Goal: Task Accomplishment & Management: Manage account settings

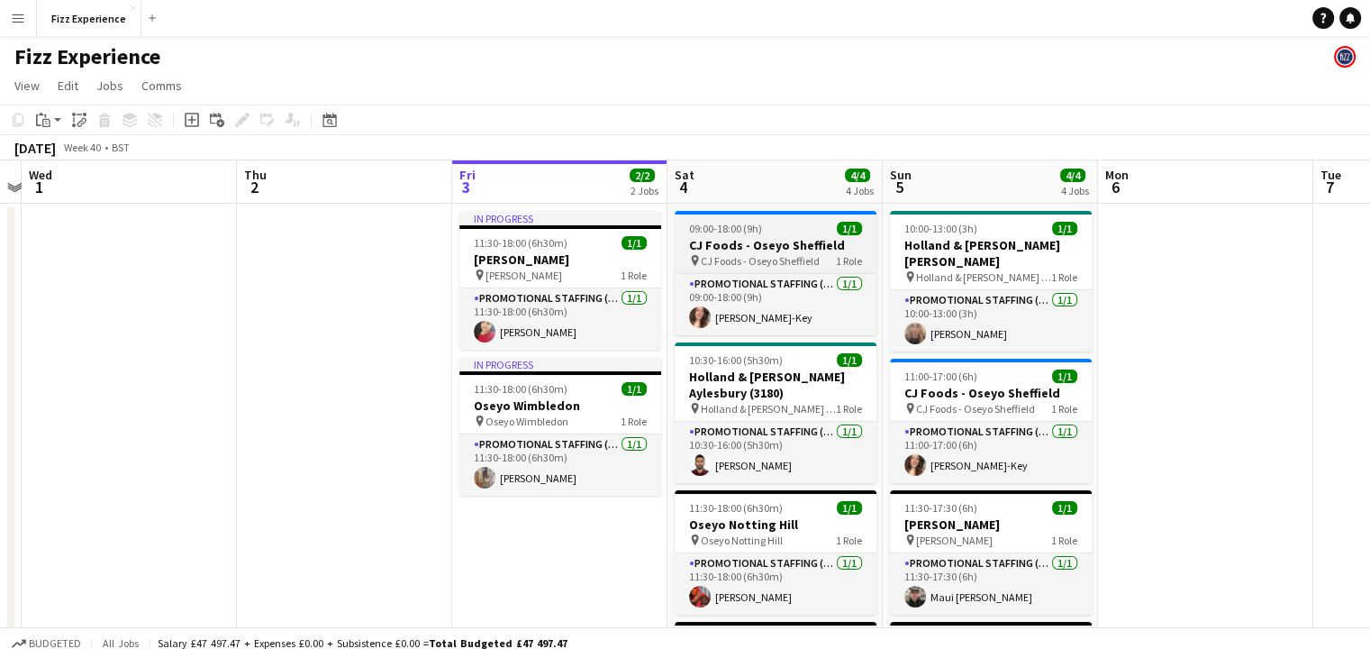
click at [778, 254] on span "CJ Foods - Oseyo Sheffield" at bounding box center [760, 261] width 119 height 14
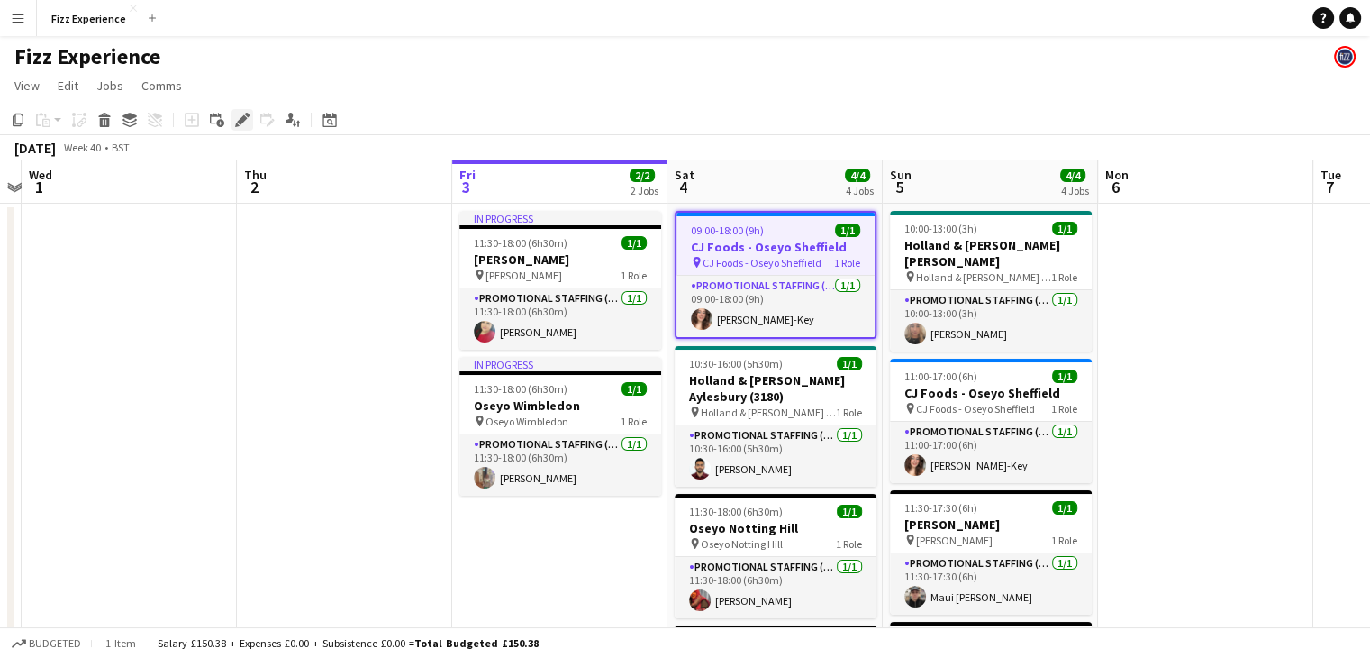
click at [237, 123] on icon at bounding box center [237, 125] width 5 height 5
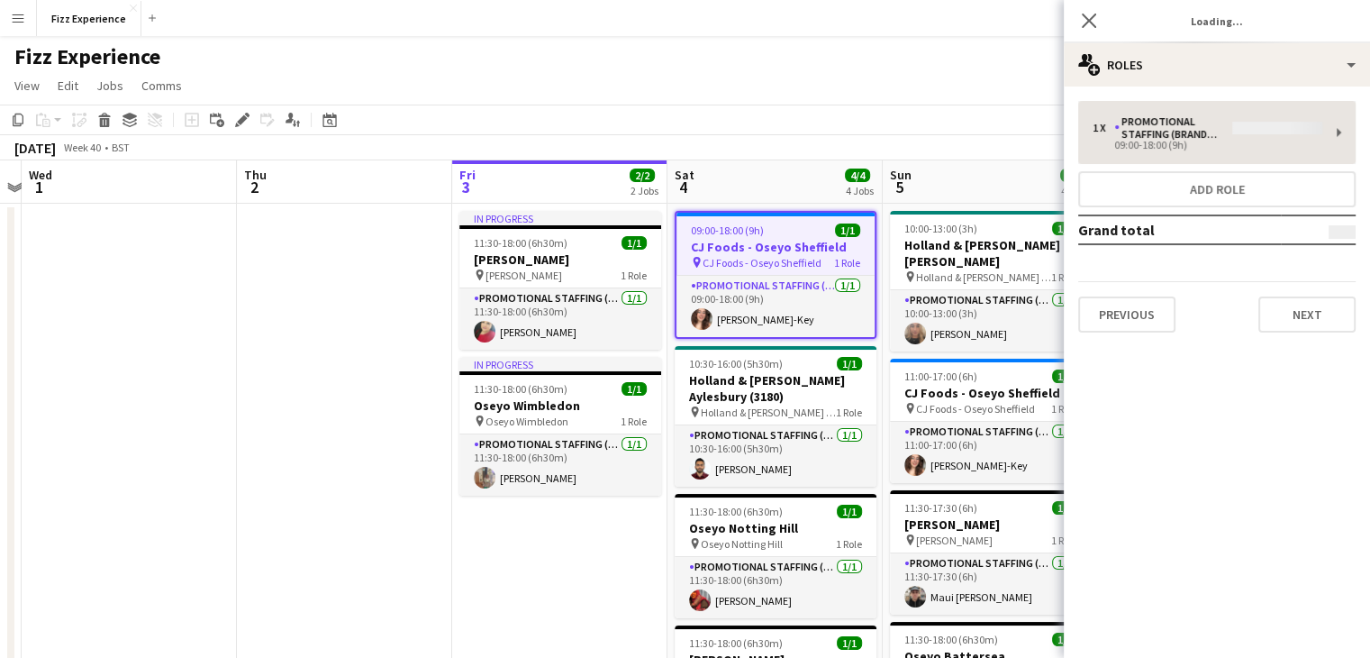
type input "**********"
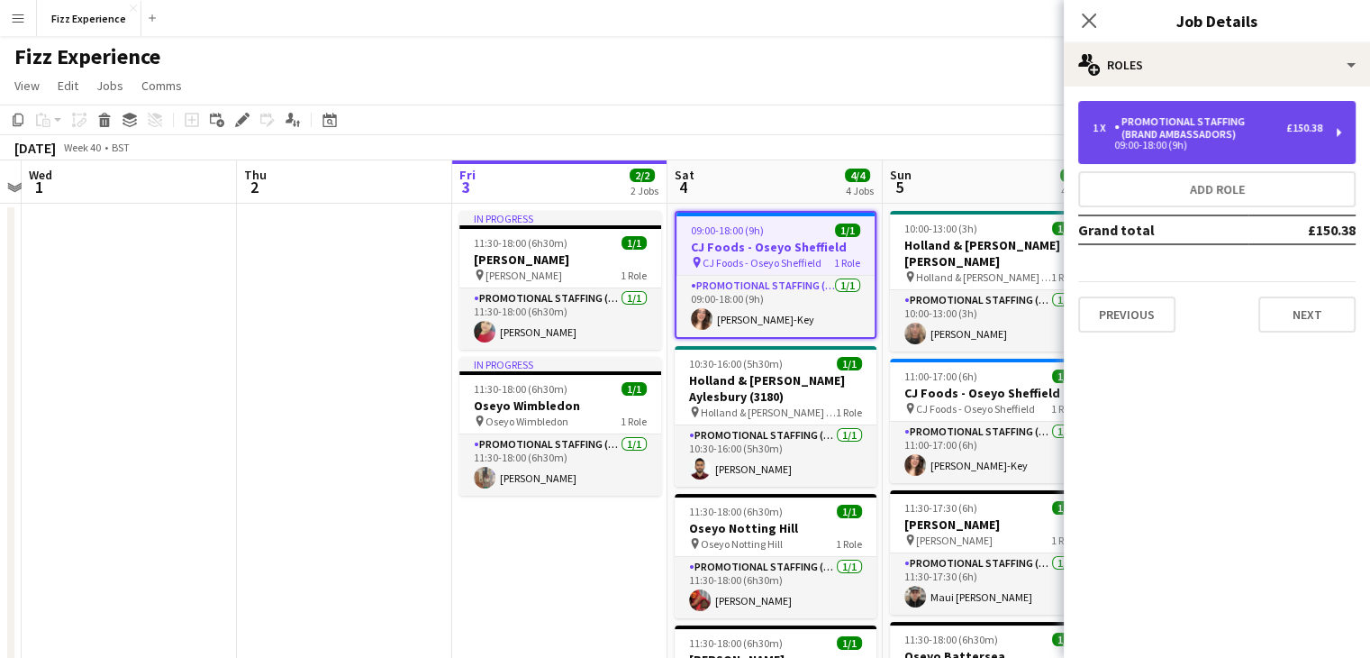
click at [1247, 146] on div "09:00-18:00 (9h)" at bounding box center [1208, 145] width 230 height 9
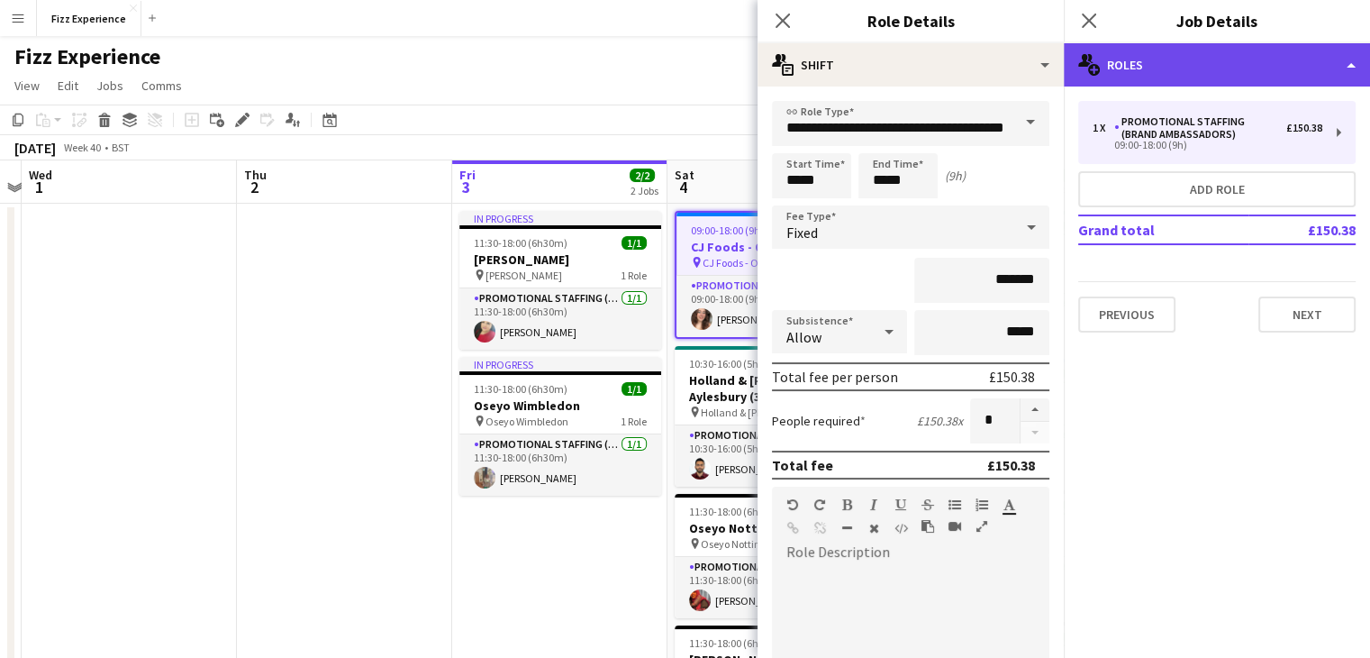
click at [1202, 50] on div "multiple-users-add Roles" at bounding box center [1217, 64] width 306 height 43
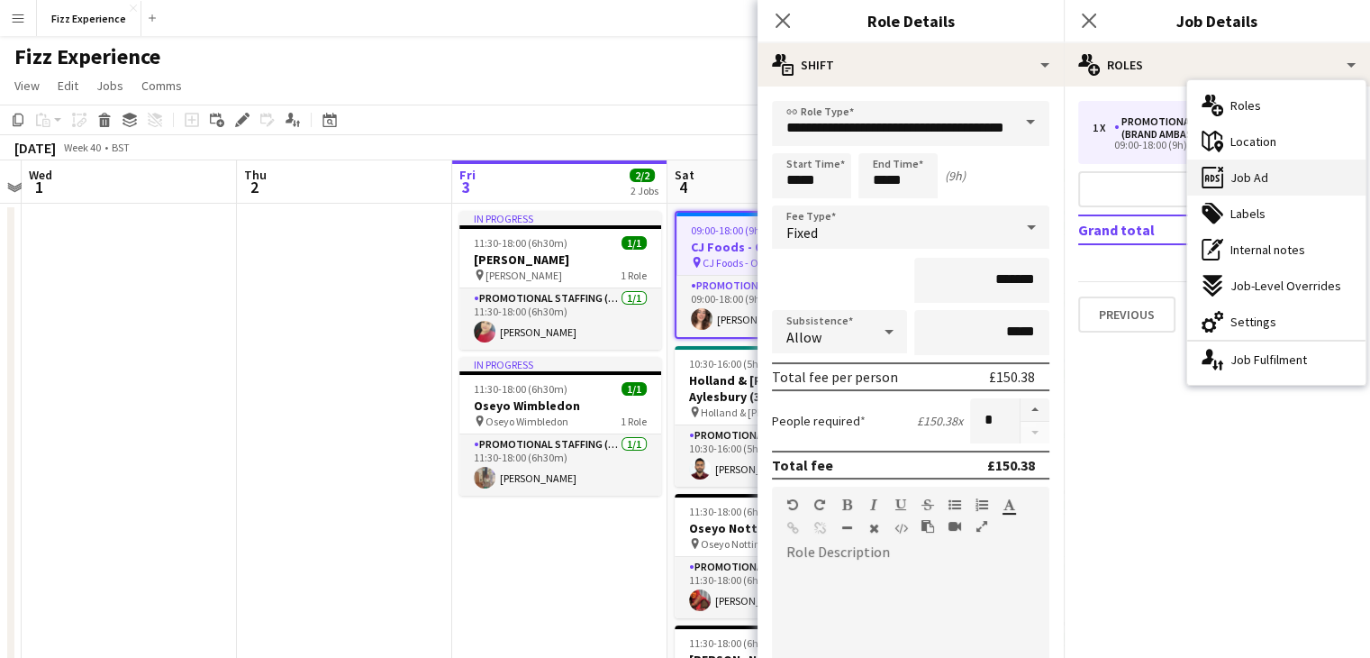
click at [1267, 188] on div "ads-window Job Ad" at bounding box center [1276, 177] width 178 height 36
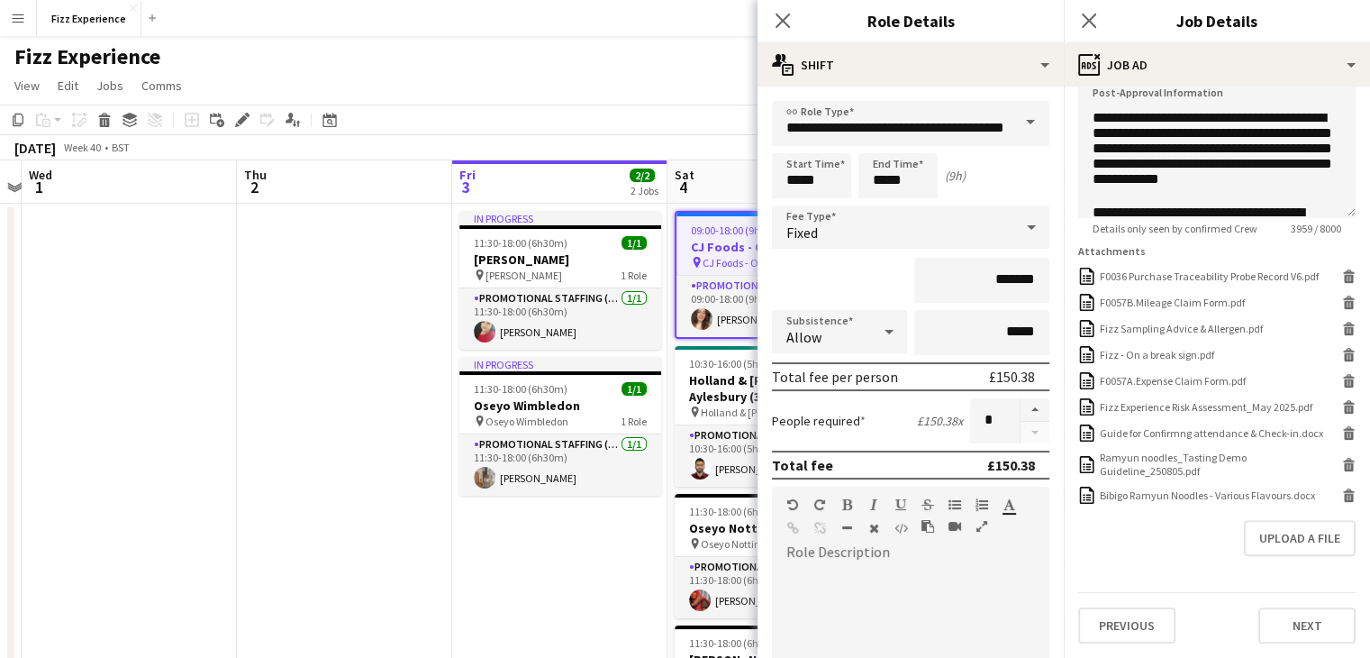
scroll to position [483, 0]
click at [1265, 547] on button "Upload a file" at bounding box center [1300, 538] width 112 height 36
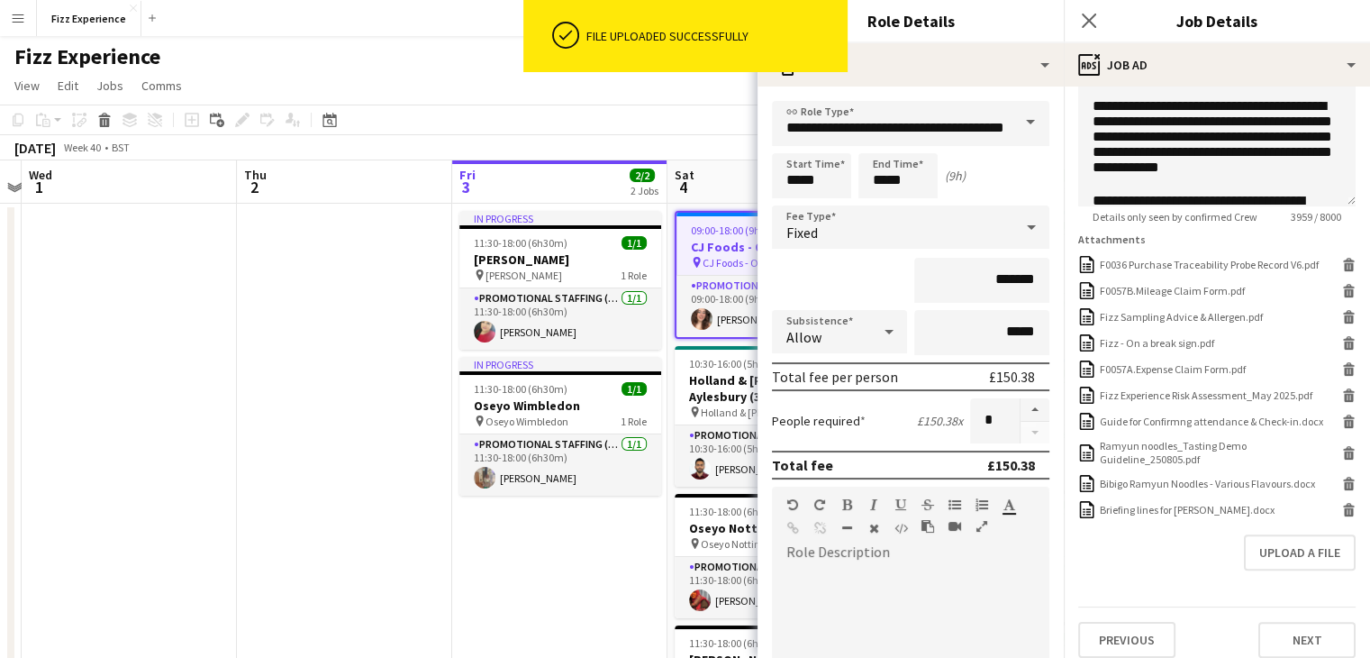
click at [605, 545] on app-date-cell "In progress 11:30-18:00 (6h30m) 1/1 [PERSON_NAME] pin [PERSON_NAME] 1 Role Prom…" at bounding box center [559, 570] width 215 height 733
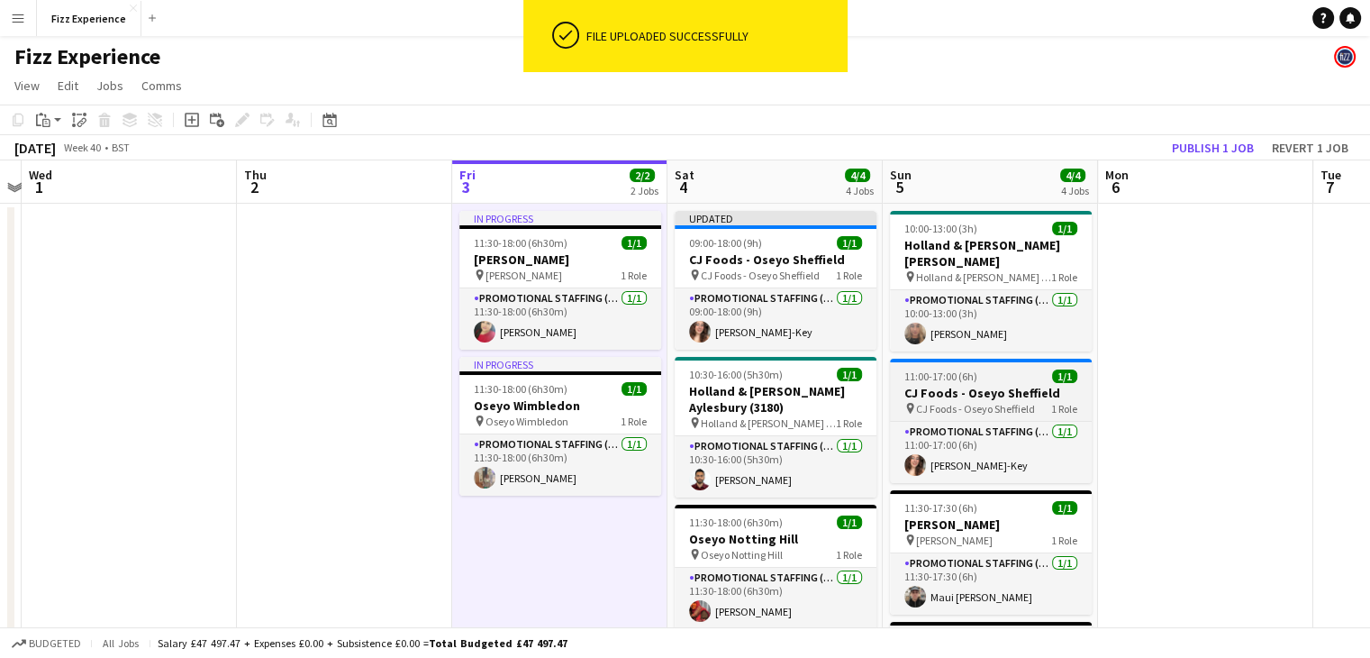
click at [983, 408] on span "CJ Foods - Oseyo Sheffield" at bounding box center [975, 409] width 119 height 14
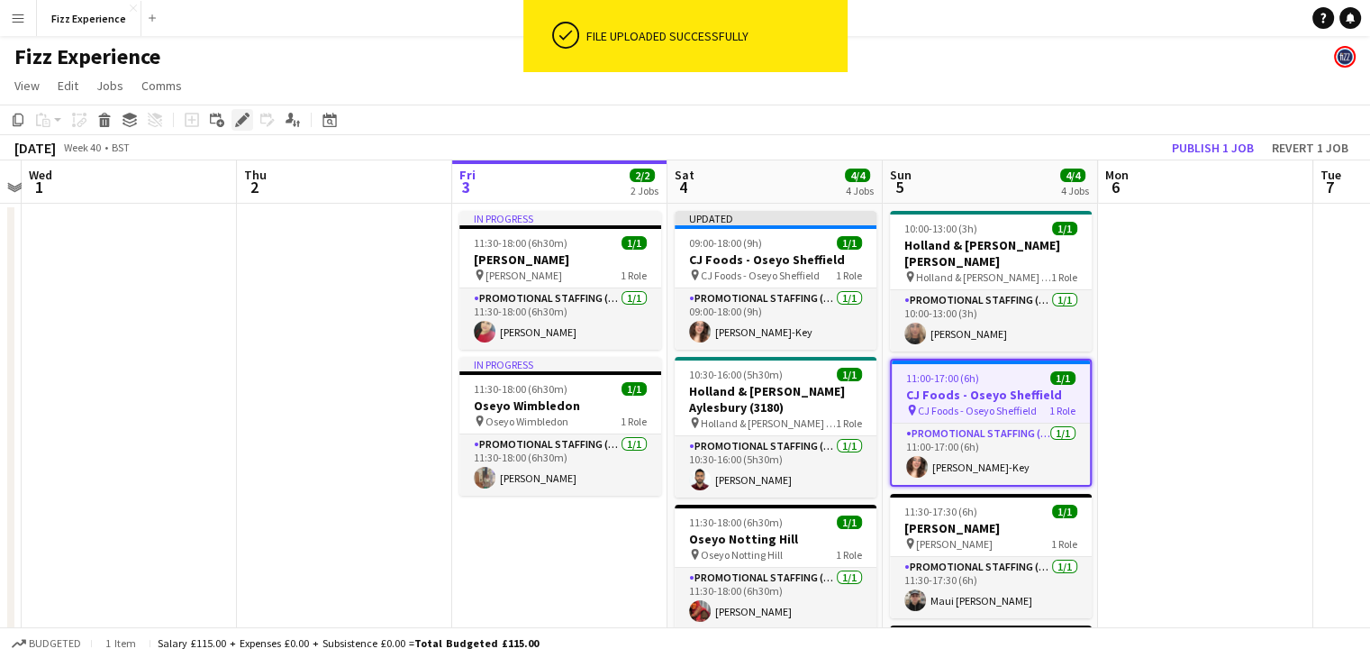
click at [241, 123] on icon at bounding box center [242, 120] width 10 height 10
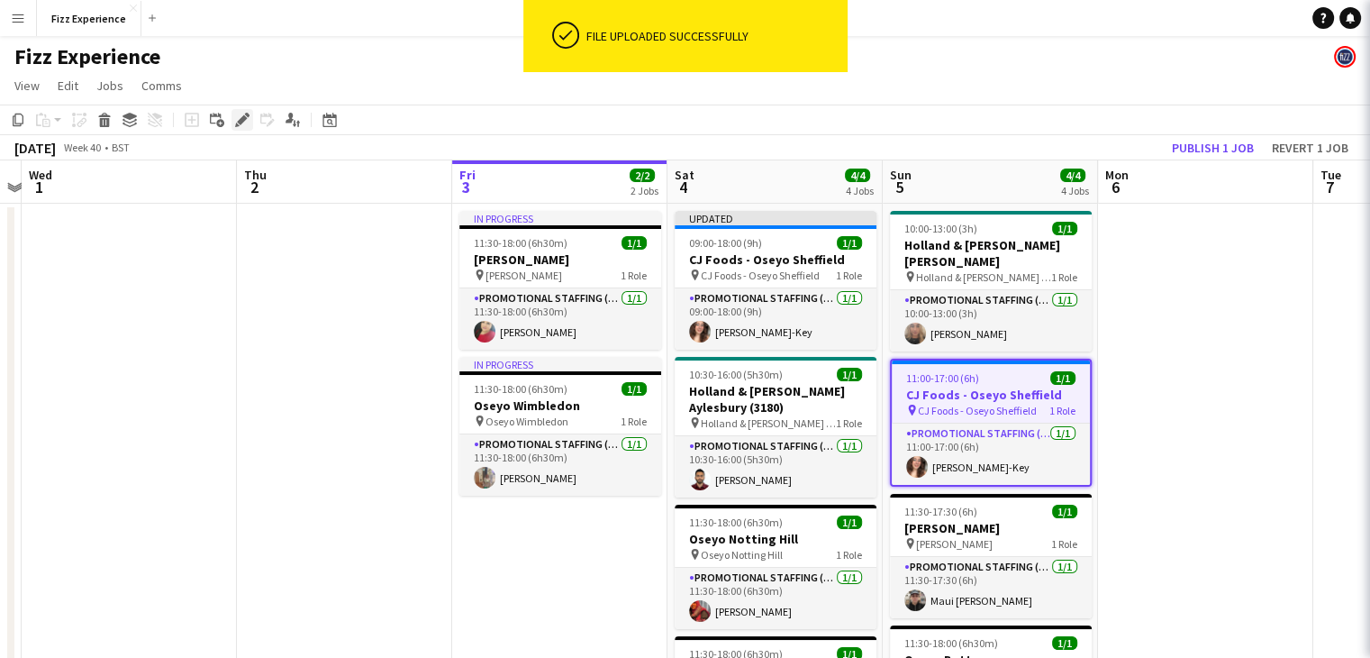
type input "**********"
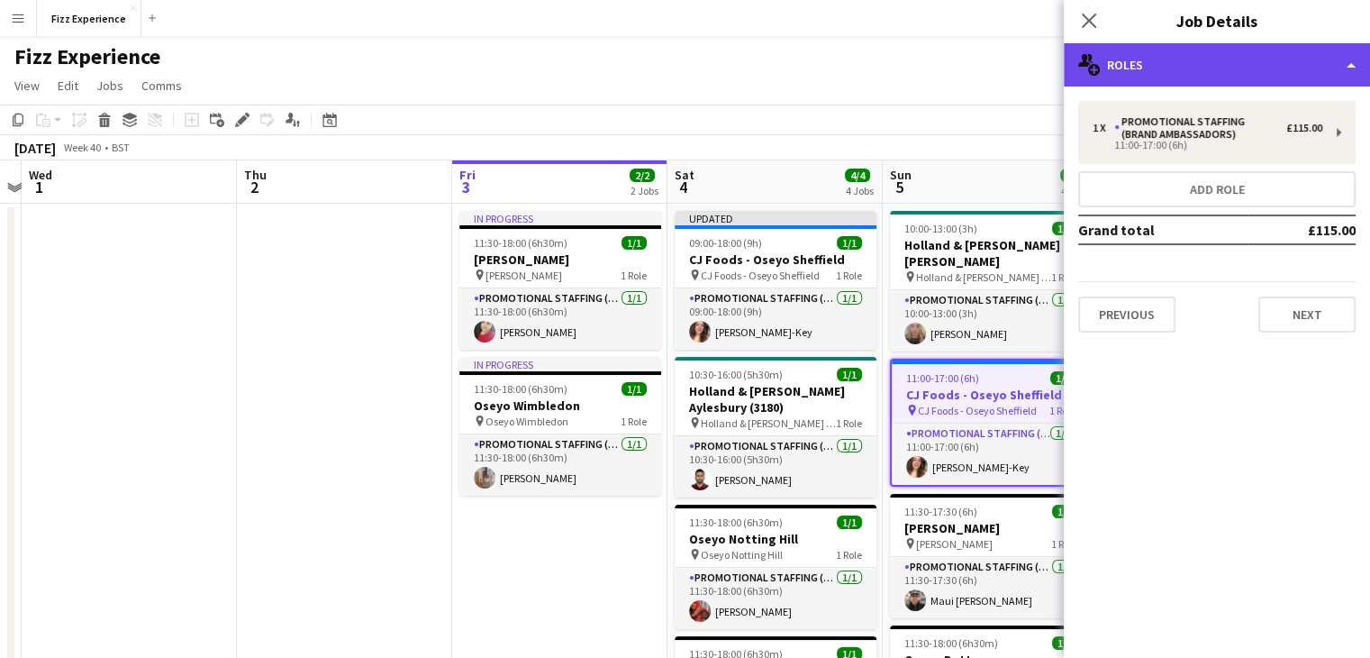
click at [1222, 57] on div "multiple-users-add Roles" at bounding box center [1217, 64] width 306 height 43
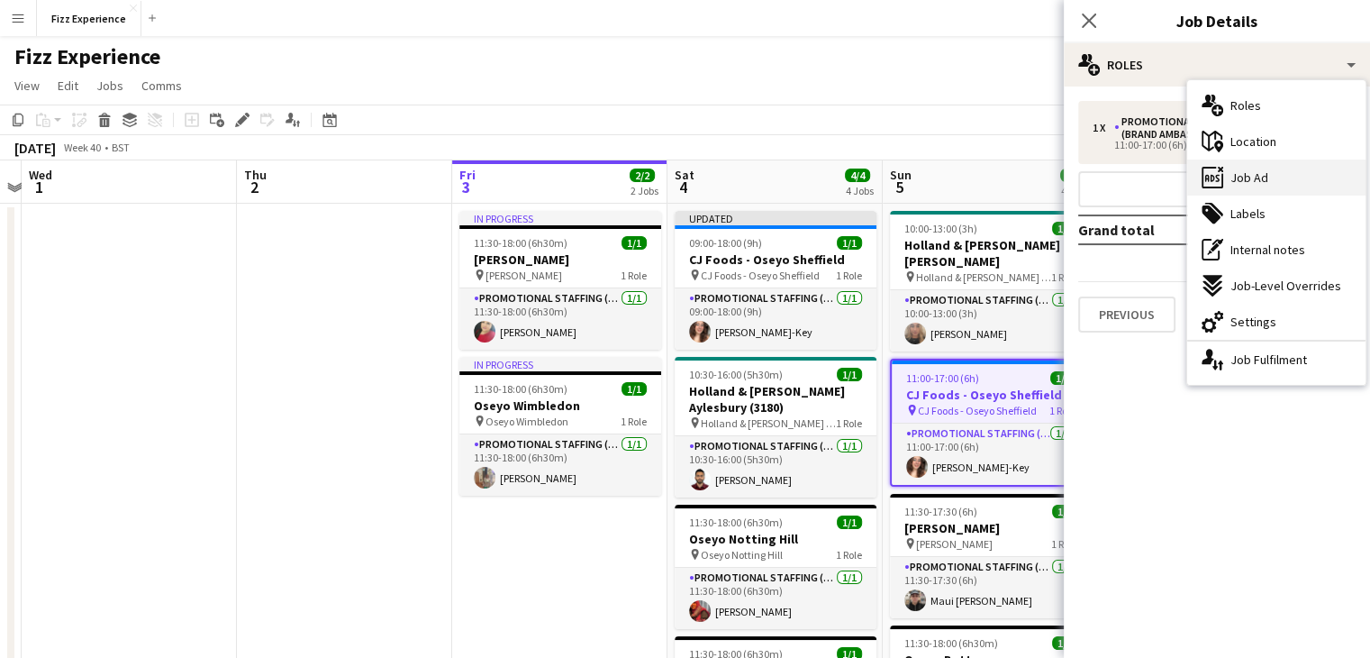
click at [1277, 183] on div "ads-window Job Ad" at bounding box center [1276, 177] width 178 height 36
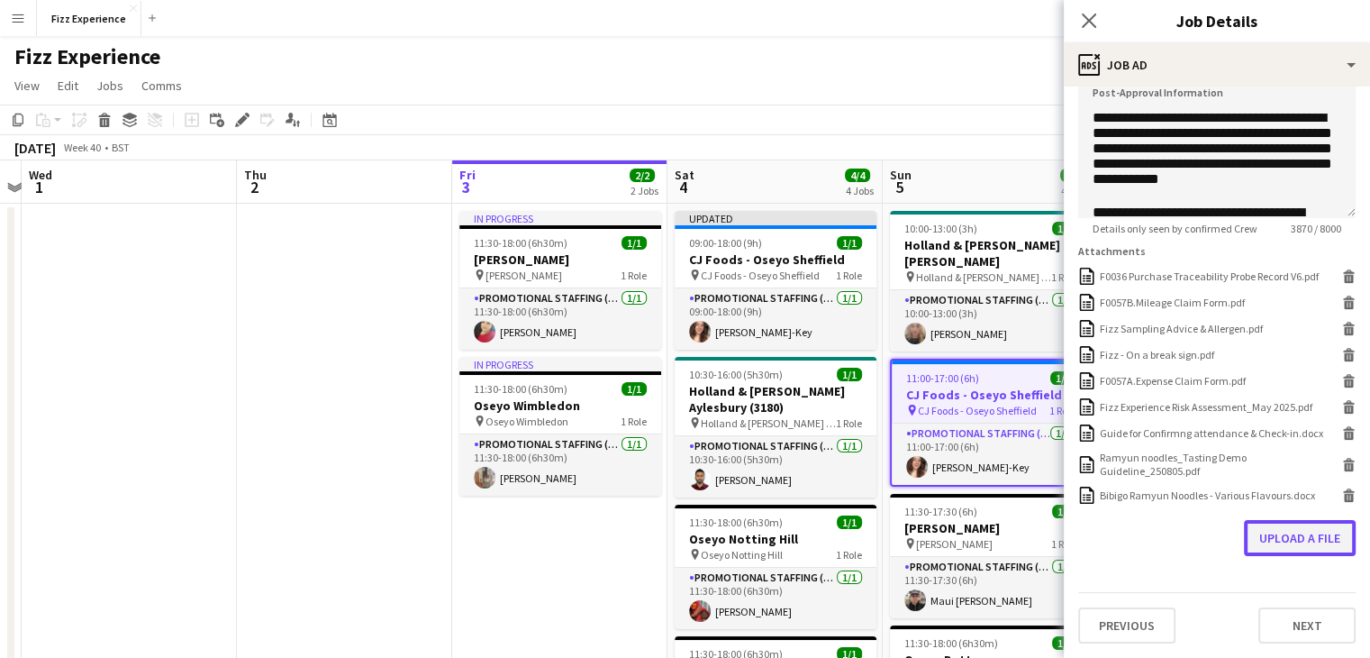
click at [1274, 541] on button "Upload a file" at bounding box center [1300, 538] width 112 height 36
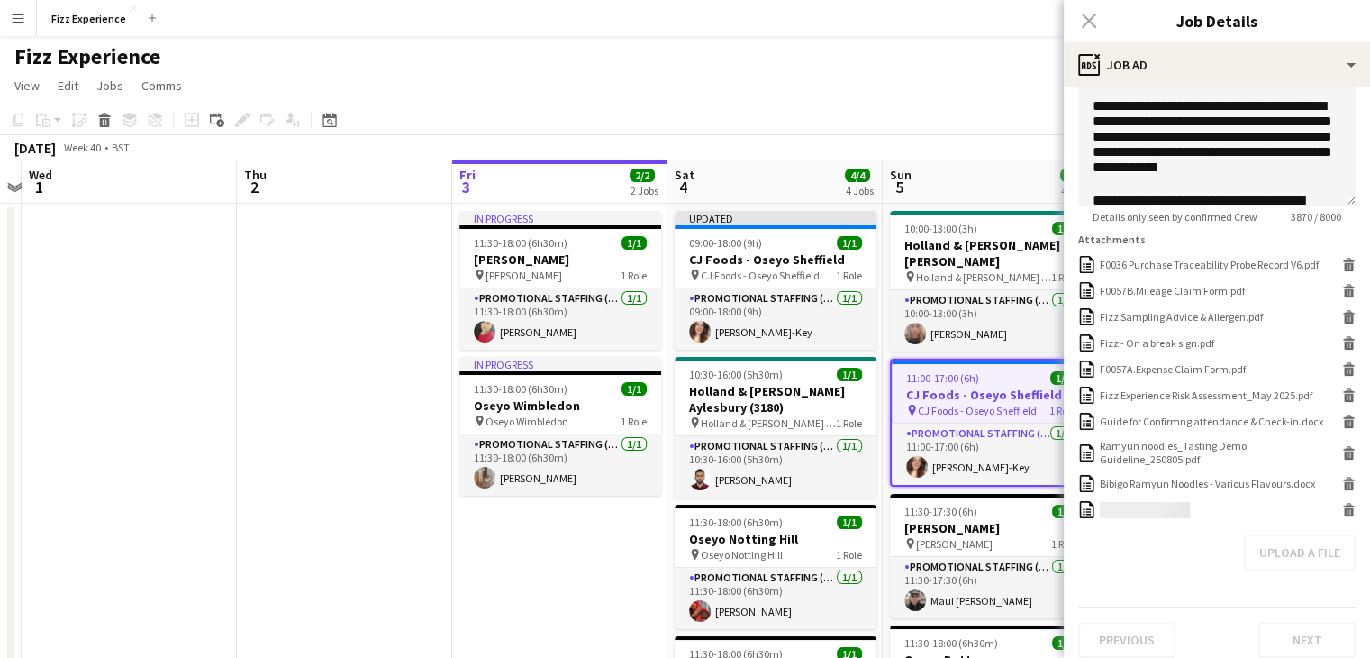
click at [445, 461] on app-date-cell at bounding box center [344, 570] width 215 height 733
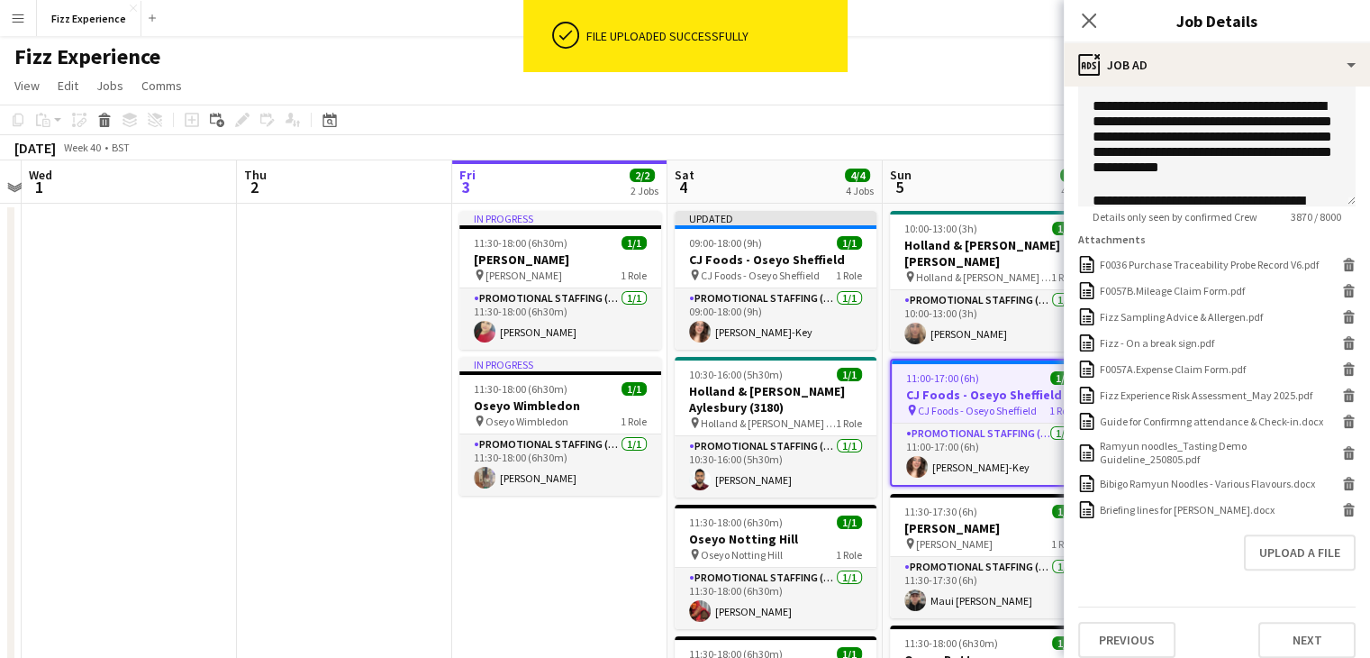
click at [495, 593] on app-date-cell "In progress 11:30-18:00 (6h30m) 1/1 [PERSON_NAME] pin [PERSON_NAME] 1 Role Prom…" at bounding box center [559, 570] width 215 height 733
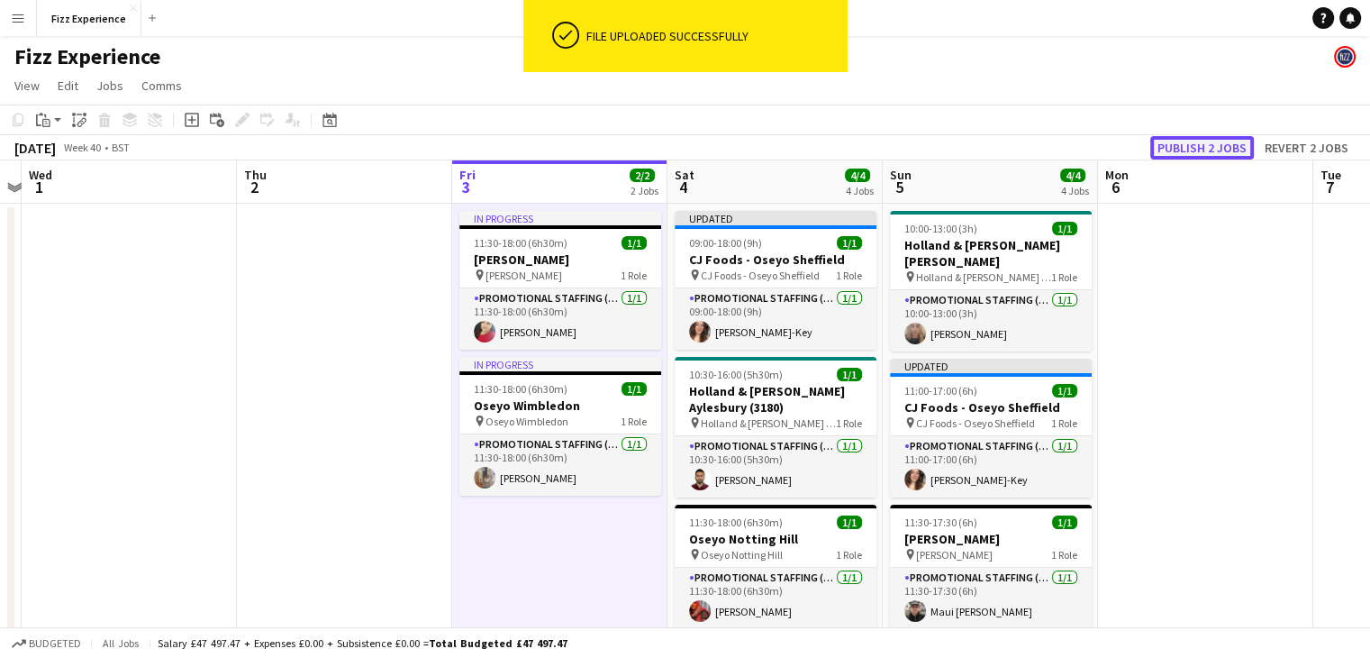
click at [1196, 152] on button "Publish 2 jobs" at bounding box center [1202, 147] width 104 height 23
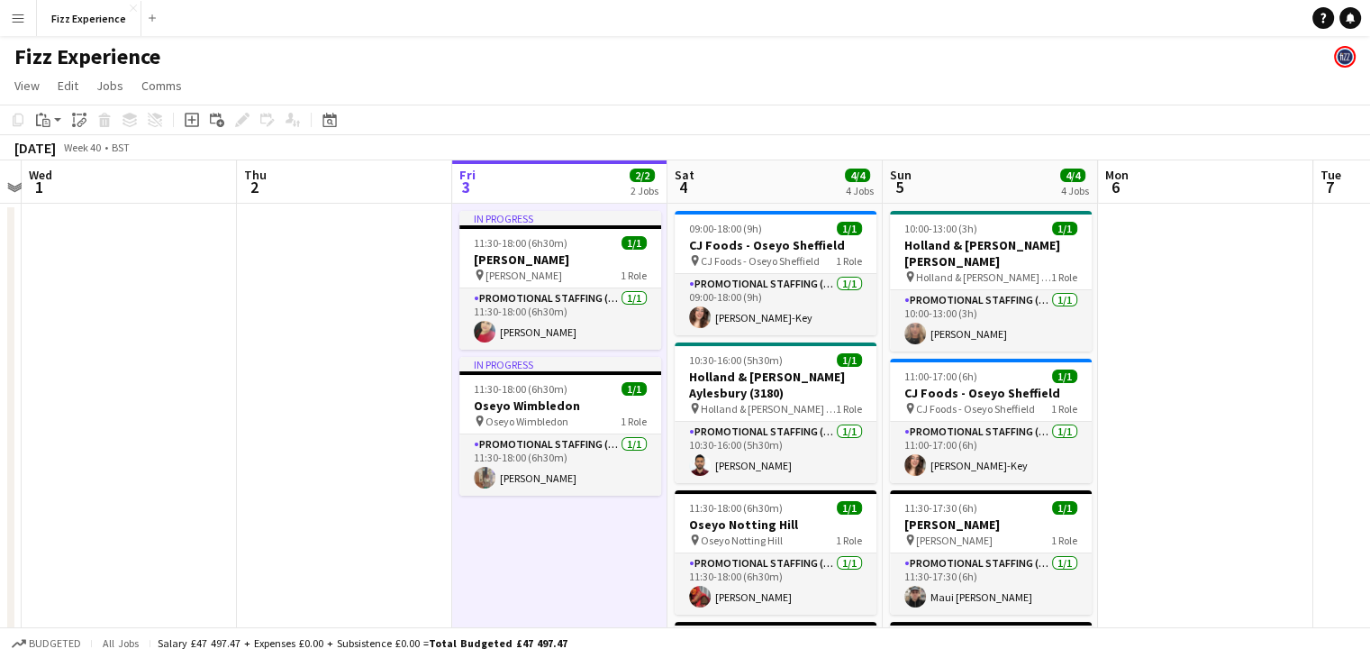
click at [119, 361] on app-date-cell at bounding box center [129, 570] width 215 height 733
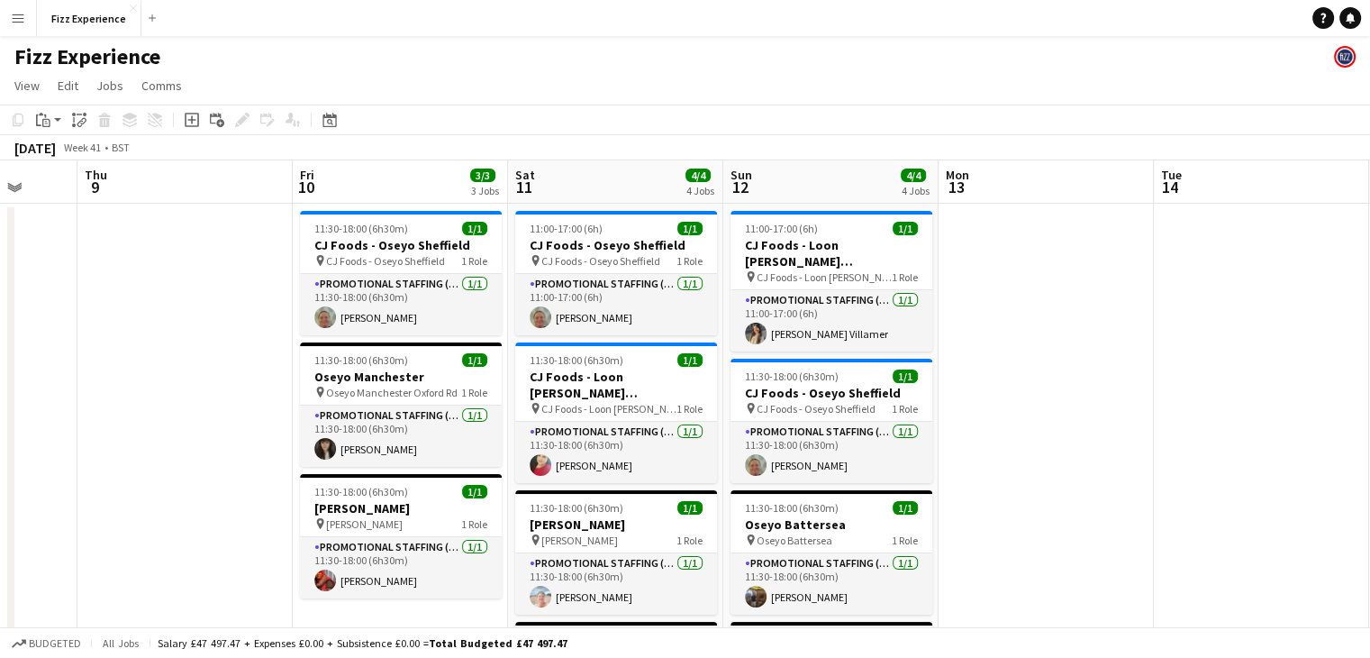
scroll to position [0, 567]
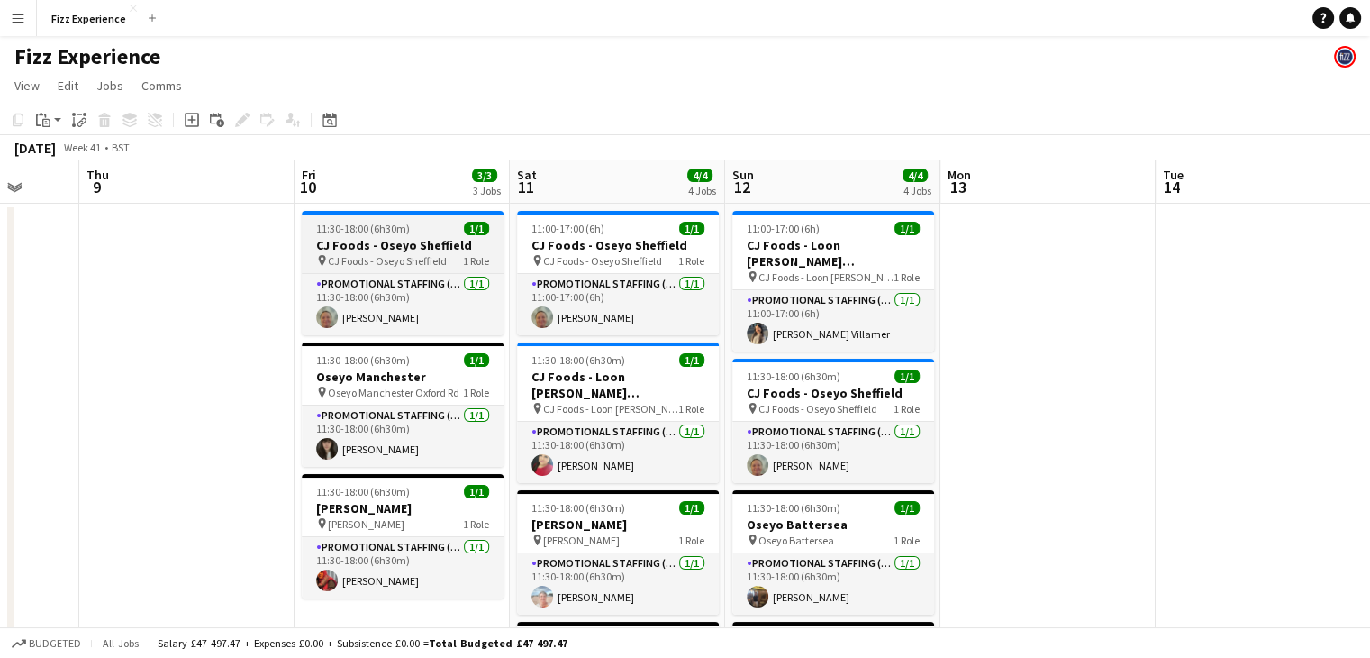
click at [399, 237] on h3 "CJ Foods - Oseyo Sheffield" at bounding box center [403, 245] width 202 height 16
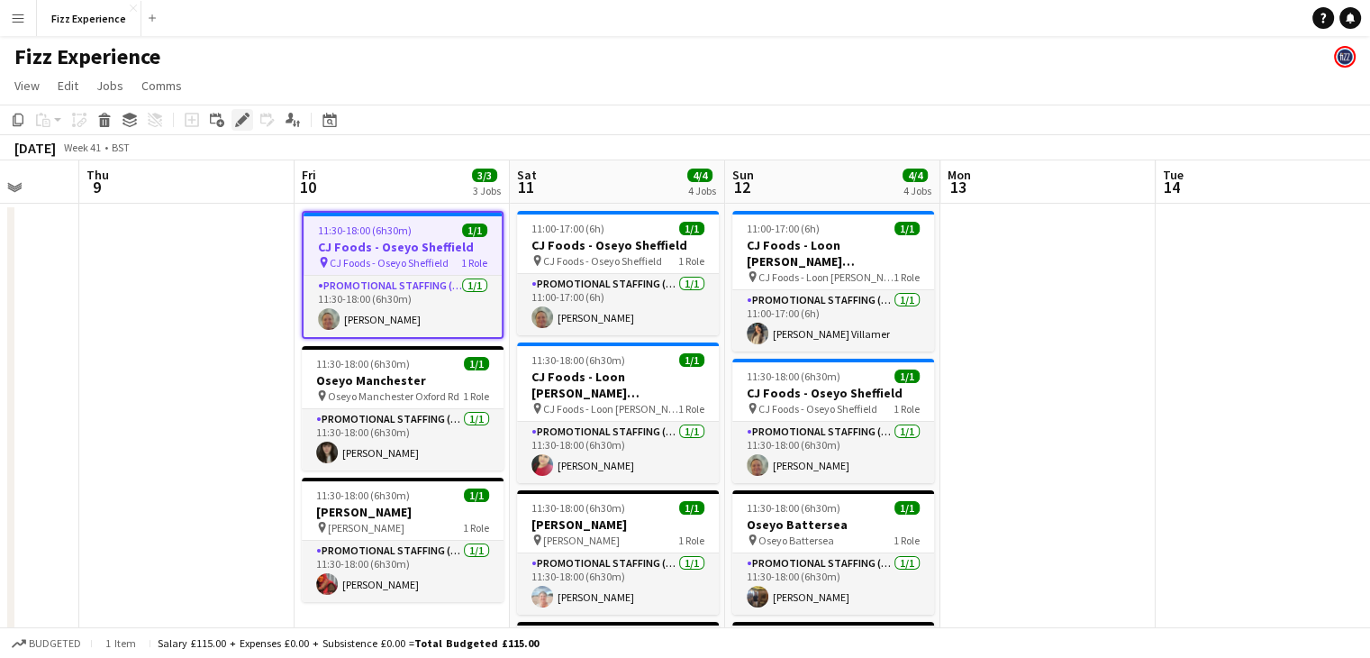
click at [235, 116] on icon "Edit" at bounding box center [242, 120] width 14 height 14
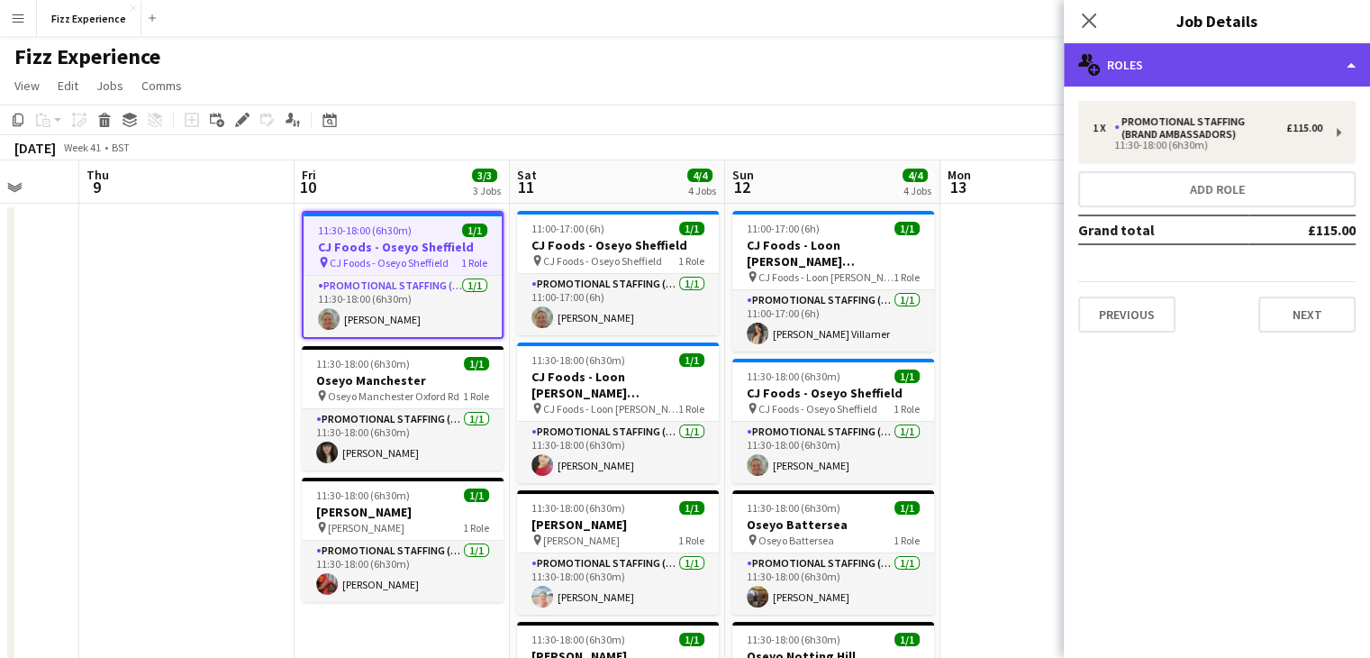
click at [1178, 68] on div "multiple-users-add Roles" at bounding box center [1217, 64] width 306 height 43
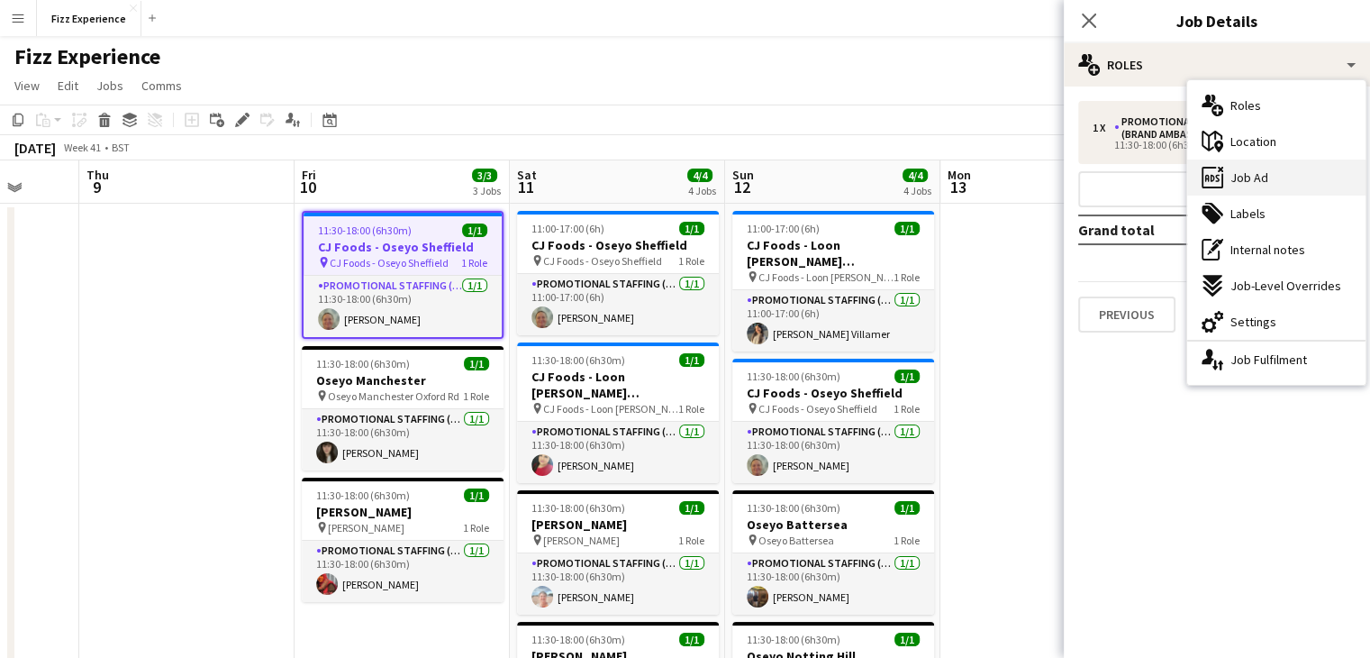
click at [1246, 183] on span "Job Ad" at bounding box center [1250, 177] width 38 height 16
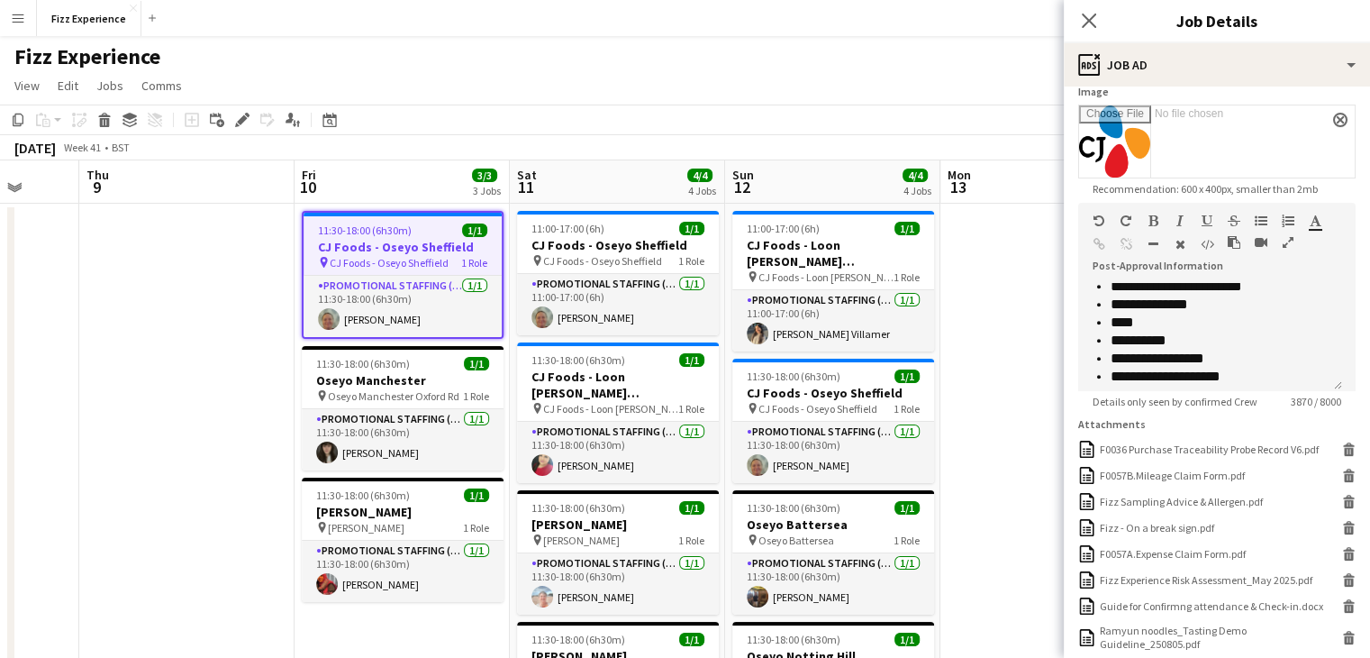
scroll to position [483, 0]
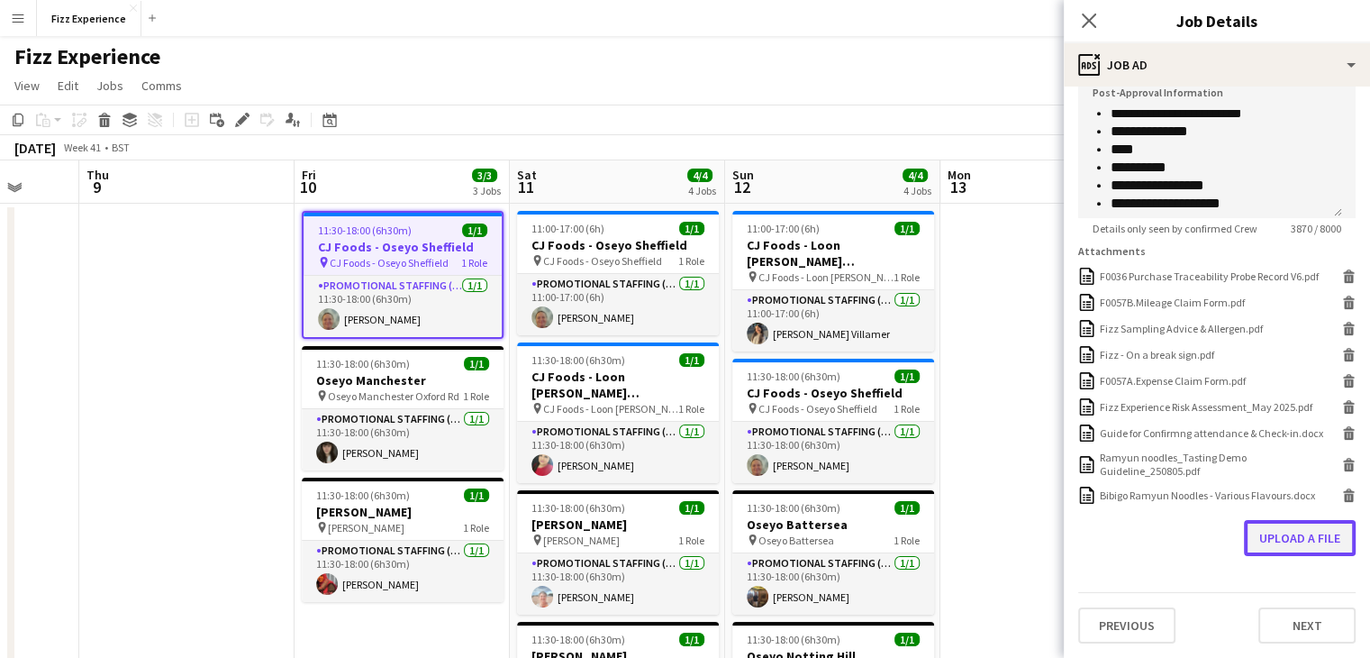
click at [1268, 531] on button "Upload a file" at bounding box center [1300, 538] width 112 height 36
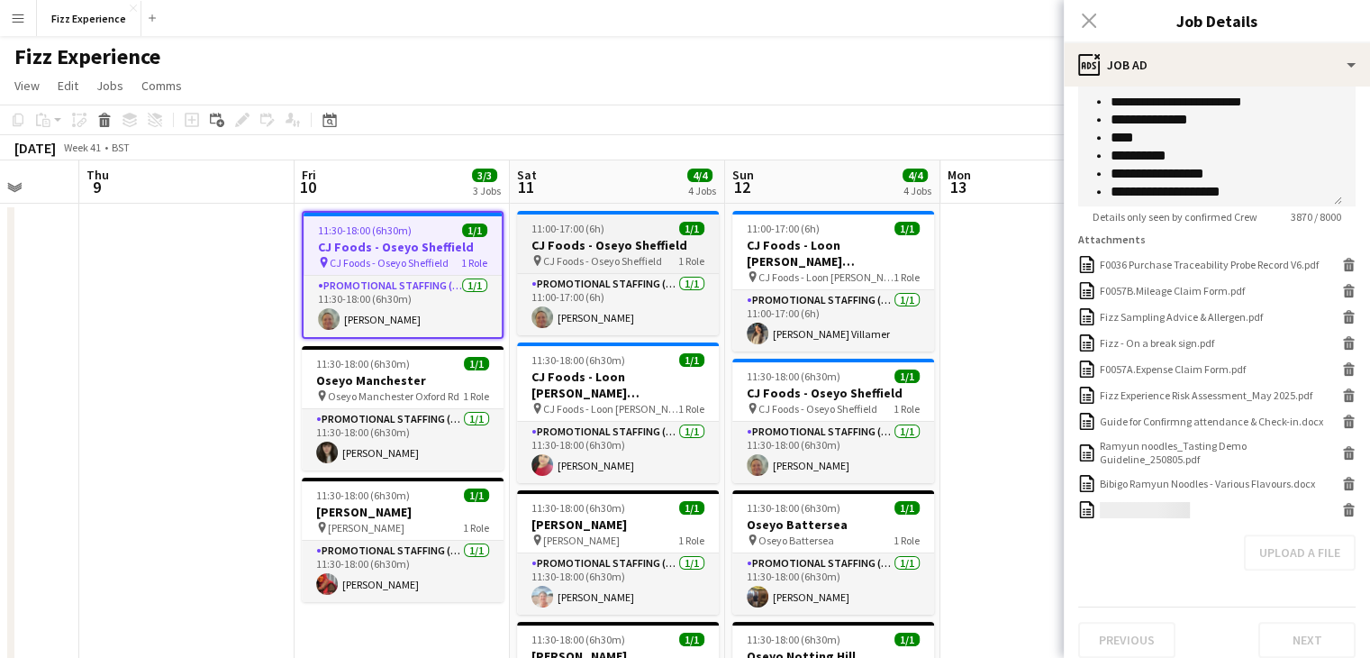
click at [608, 250] on h3 "CJ Foods - Oseyo Sheffield" at bounding box center [618, 245] width 202 height 16
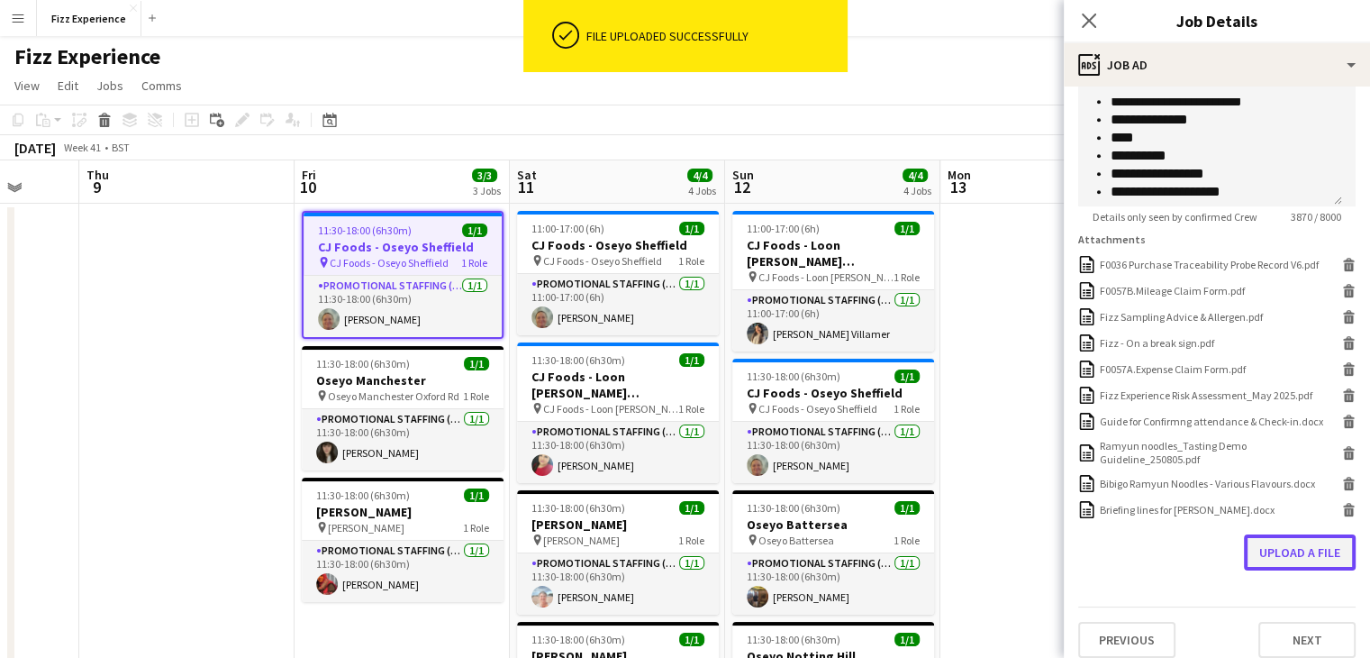
click at [1271, 567] on button "Upload a file" at bounding box center [1300, 552] width 112 height 36
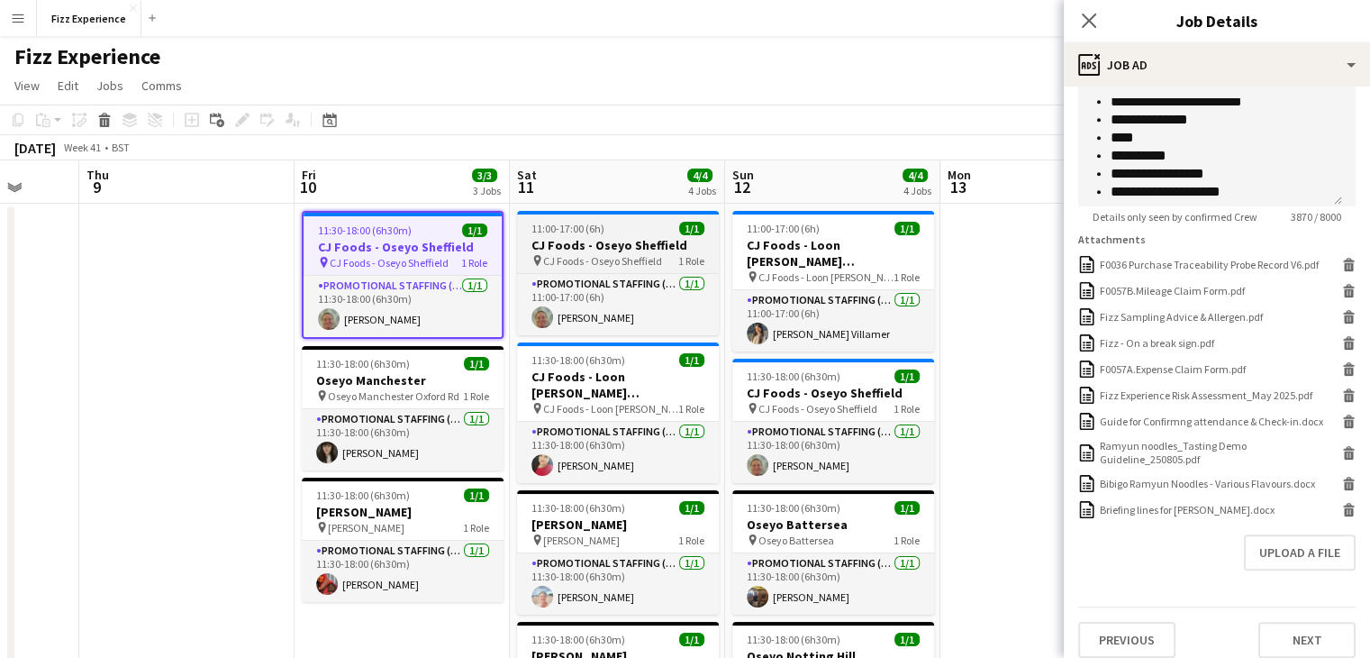
click at [627, 261] on span "CJ Foods - Oseyo Sheffield" at bounding box center [602, 261] width 119 height 14
type input "**********"
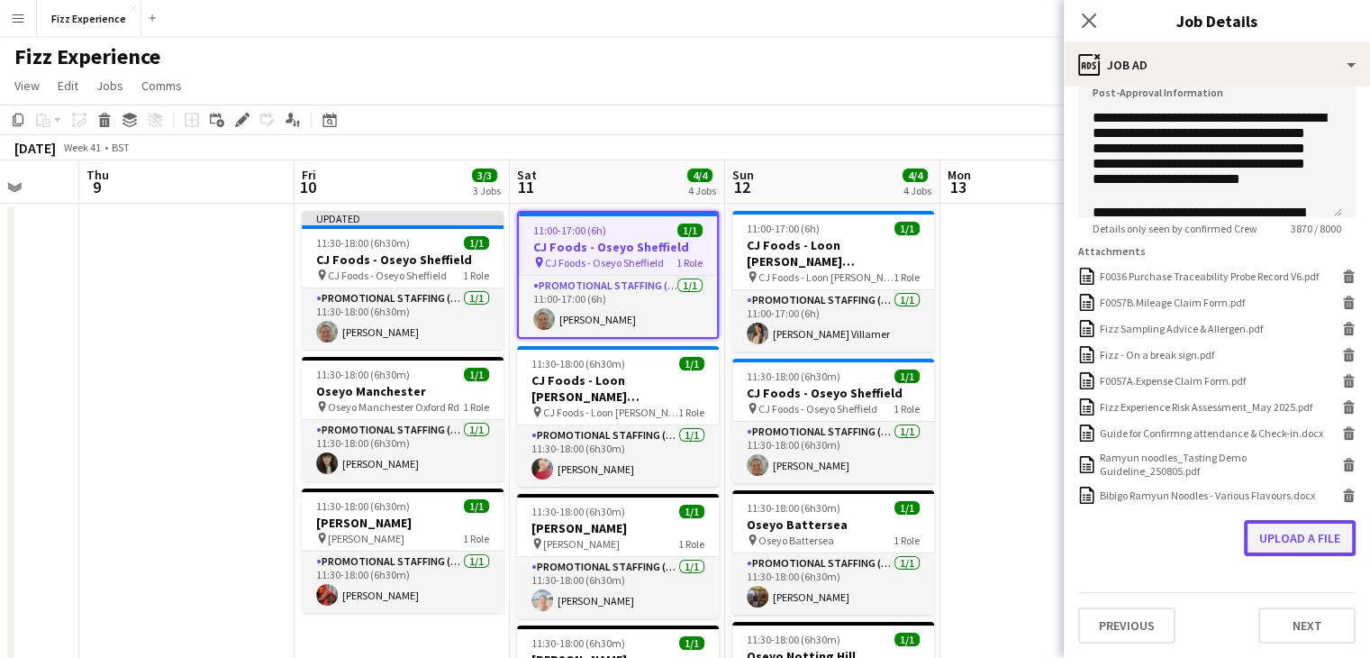
click at [1333, 541] on button "Upload a file" at bounding box center [1300, 538] width 112 height 36
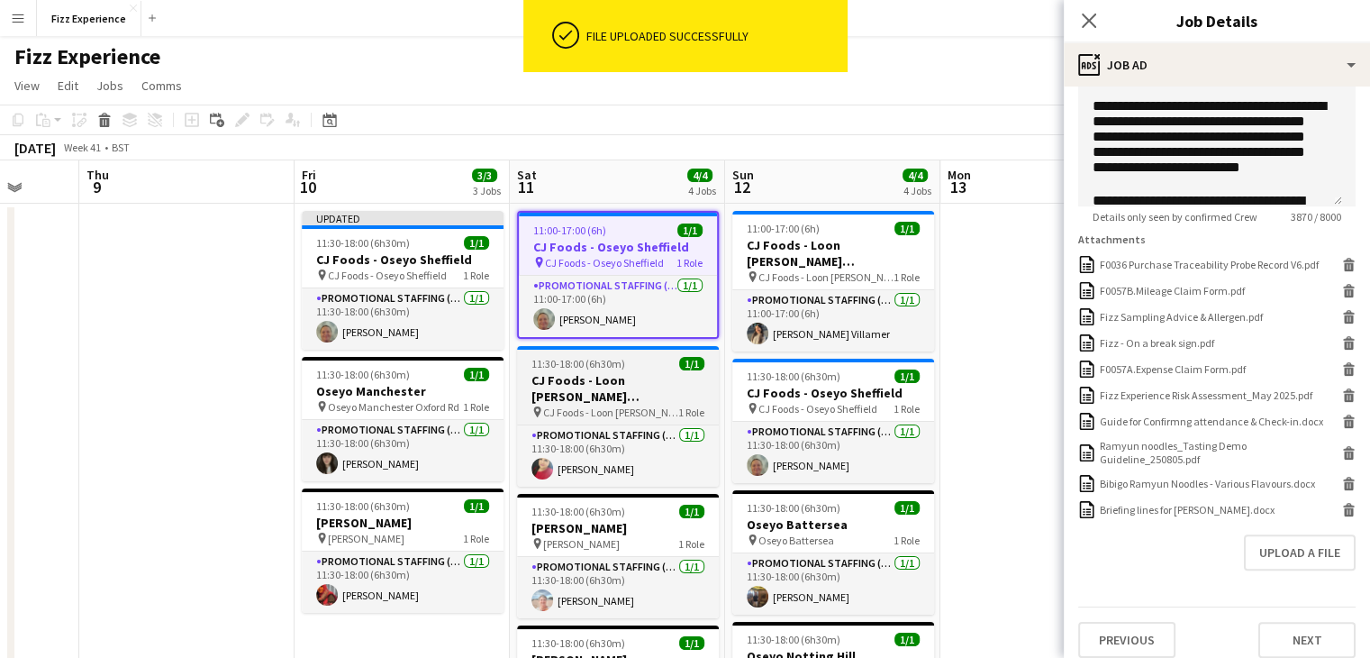
click at [608, 392] on h3 "CJ Foods - Loon [PERSON_NAME] [GEOGRAPHIC_DATA]" at bounding box center [618, 388] width 202 height 32
type input "**********"
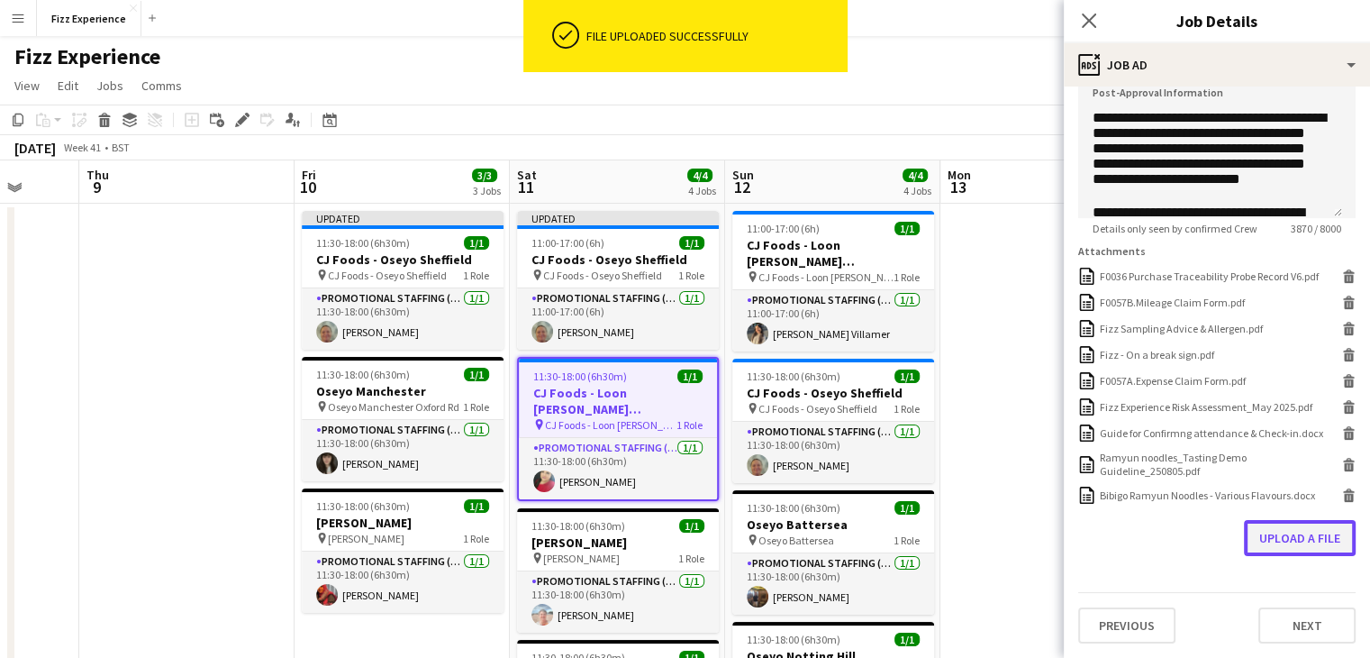
click at [1263, 542] on button "Upload a file" at bounding box center [1300, 538] width 112 height 36
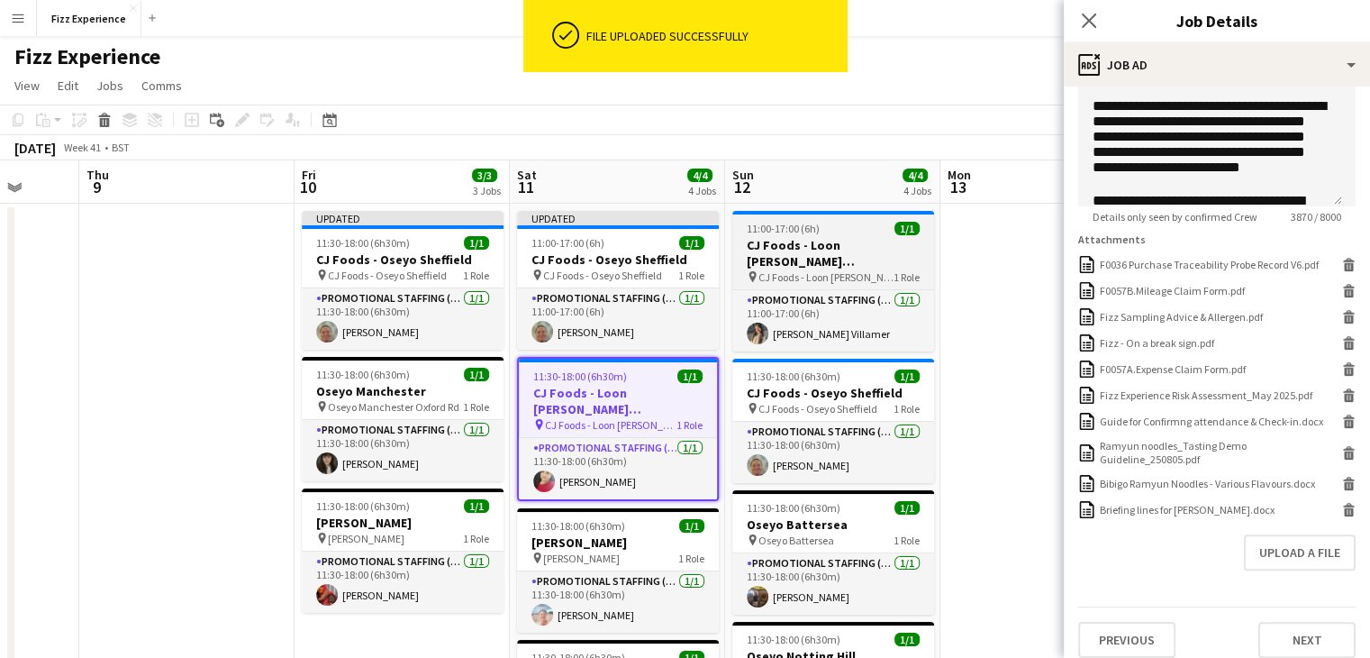
click at [820, 265] on h3 "CJ Foods - Loon [PERSON_NAME] [GEOGRAPHIC_DATA]" at bounding box center [833, 253] width 202 height 32
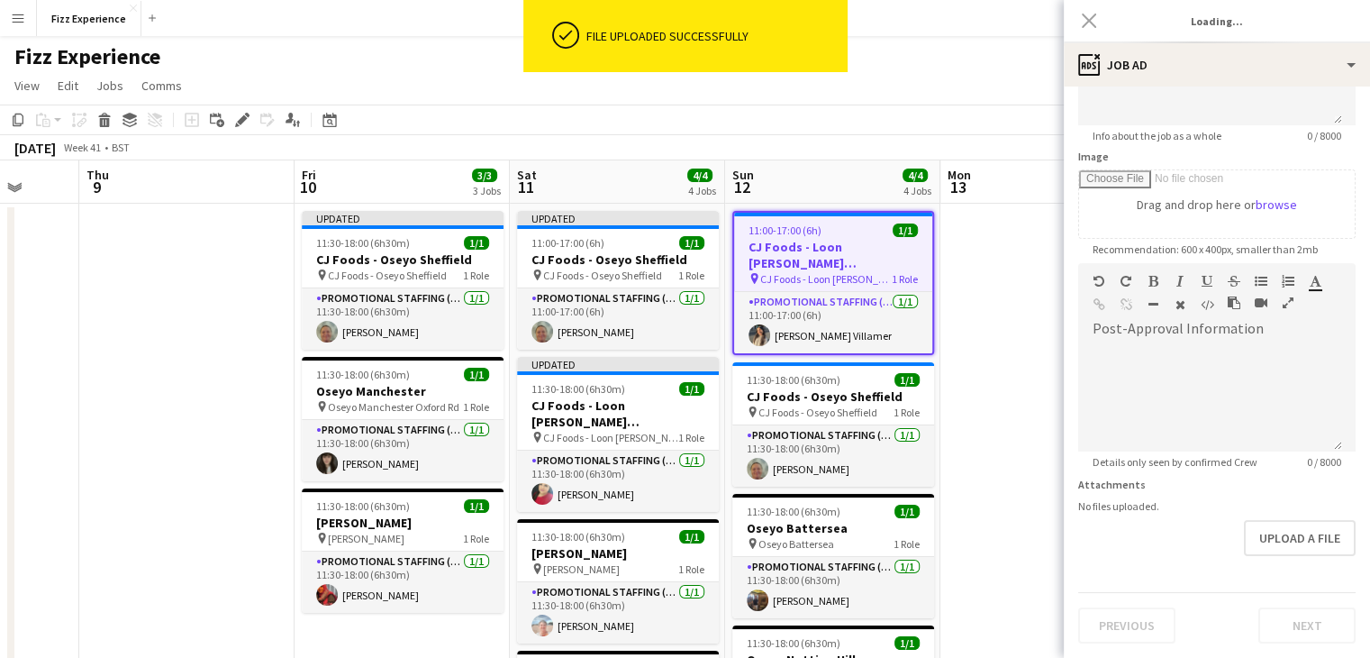
type input "**********"
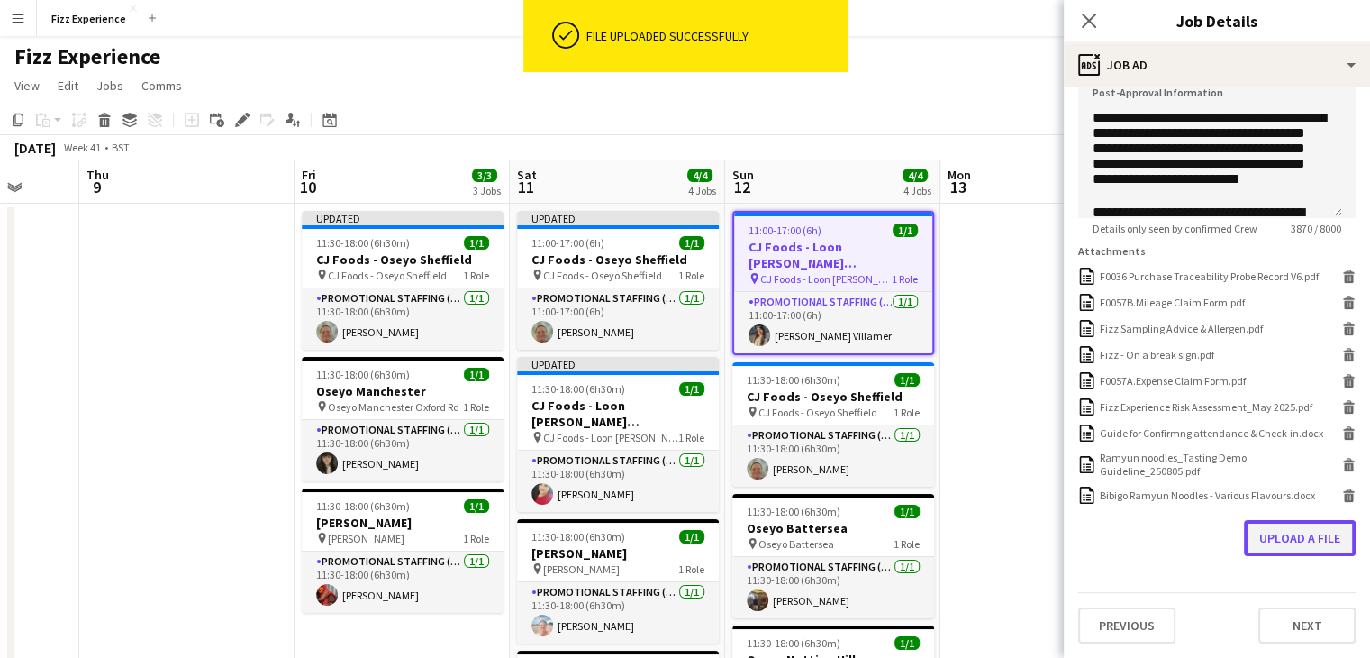
click at [1300, 541] on button "Upload a file" at bounding box center [1300, 538] width 112 height 36
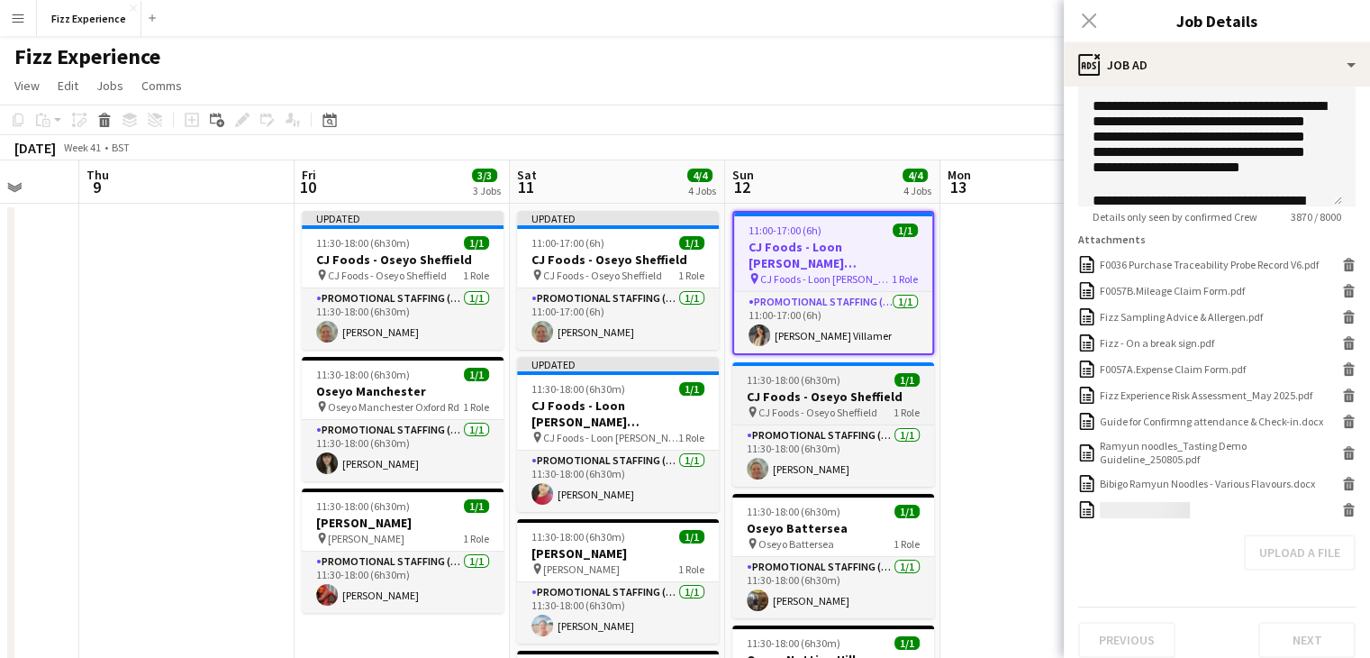
click at [830, 399] on h3 "CJ Foods - Oseyo Sheffield" at bounding box center [833, 396] width 202 height 16
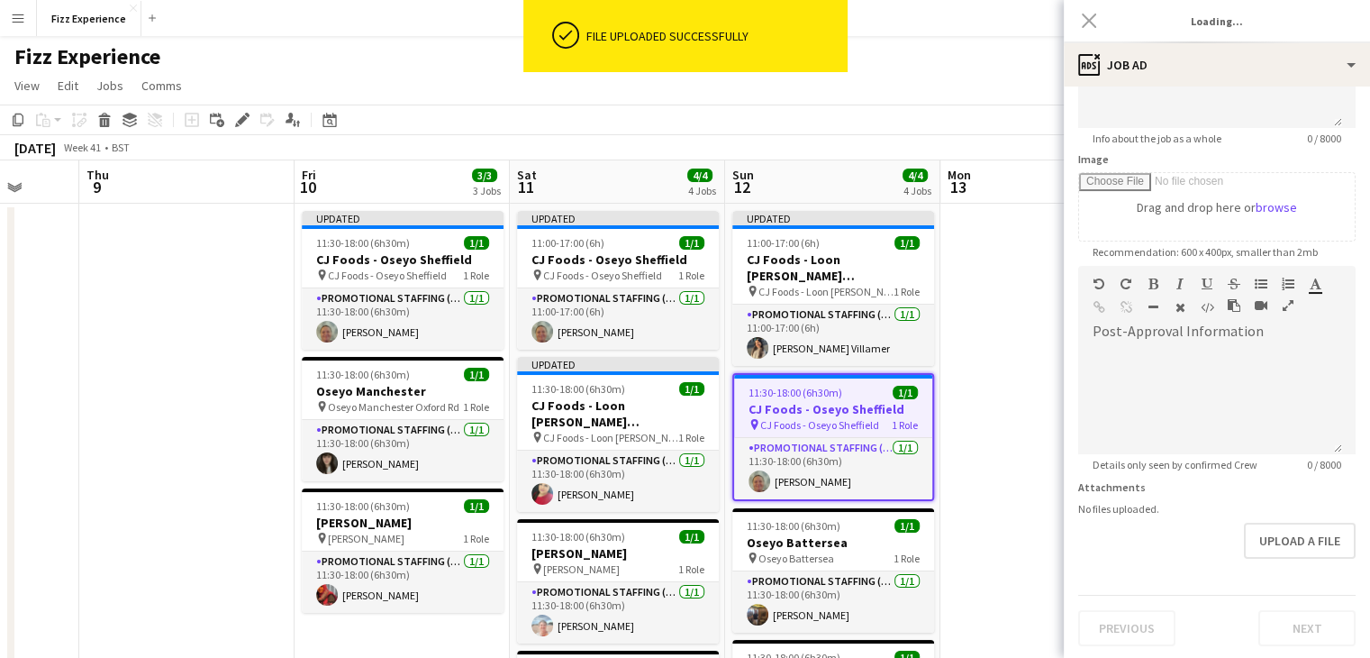
type input "**********"
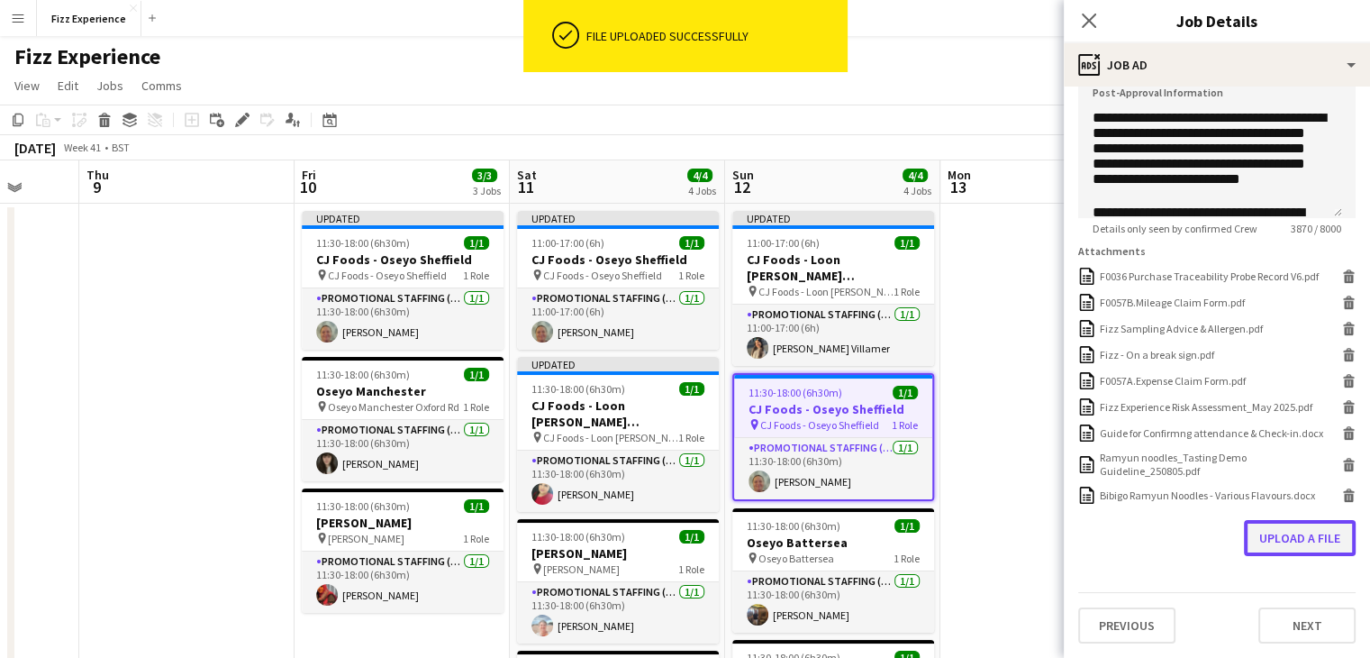
click at [1278, 541] on button "Upload a file" at bounding box center [1300, 538] width 112 height 36
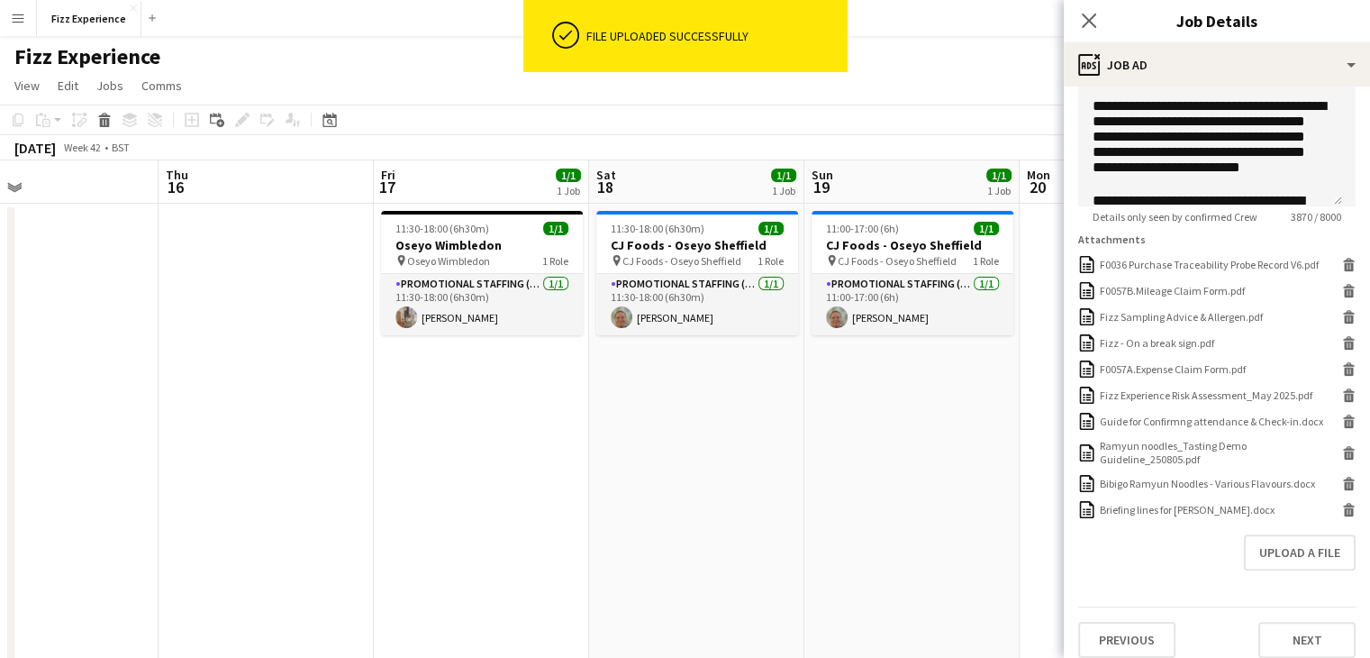
scroll to position [0, 718]
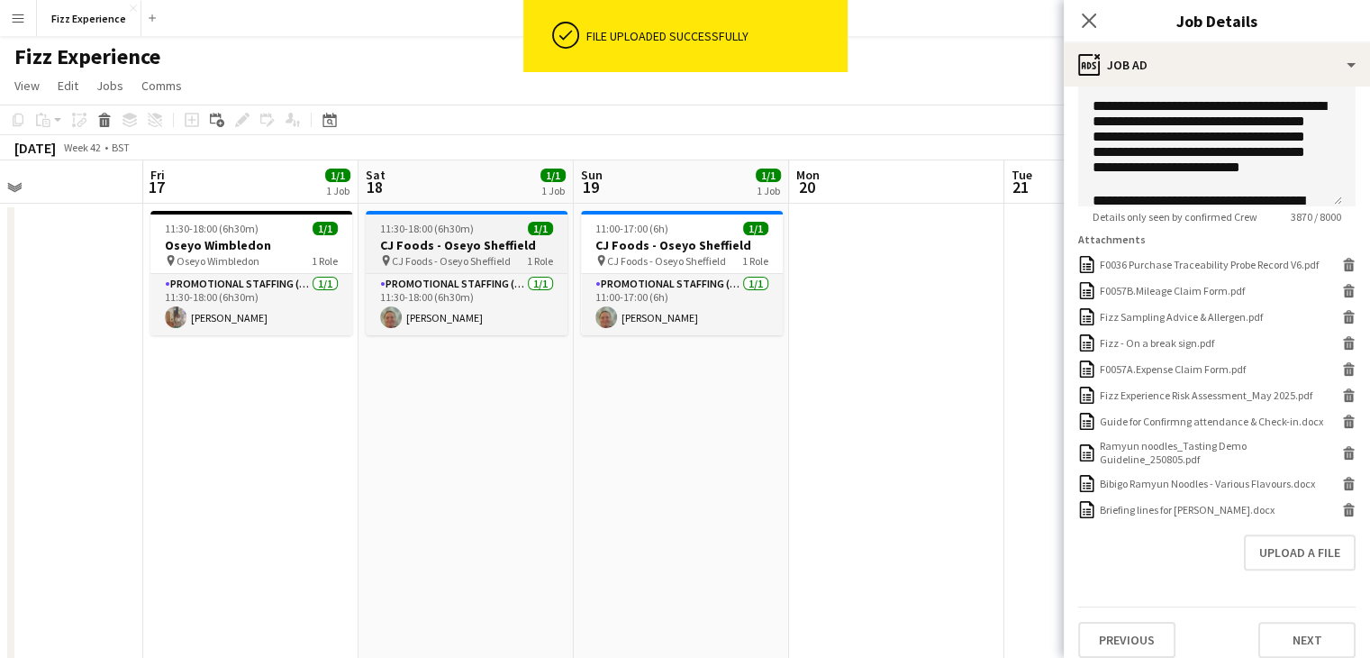
click at [472, 246] on h3 "CJ Foods - Oseyo Sheffield" at bounding box center [467, 245] width 202 height 16
type input "**********"
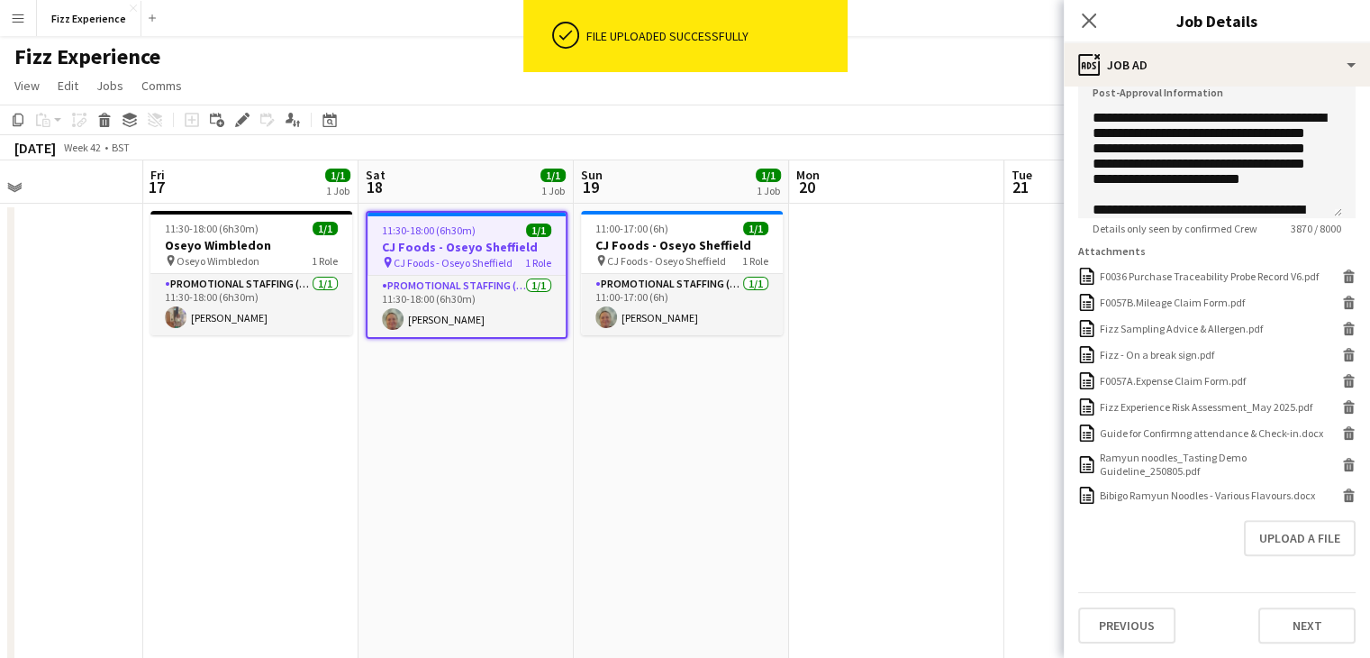
scroll to position [483, 0]
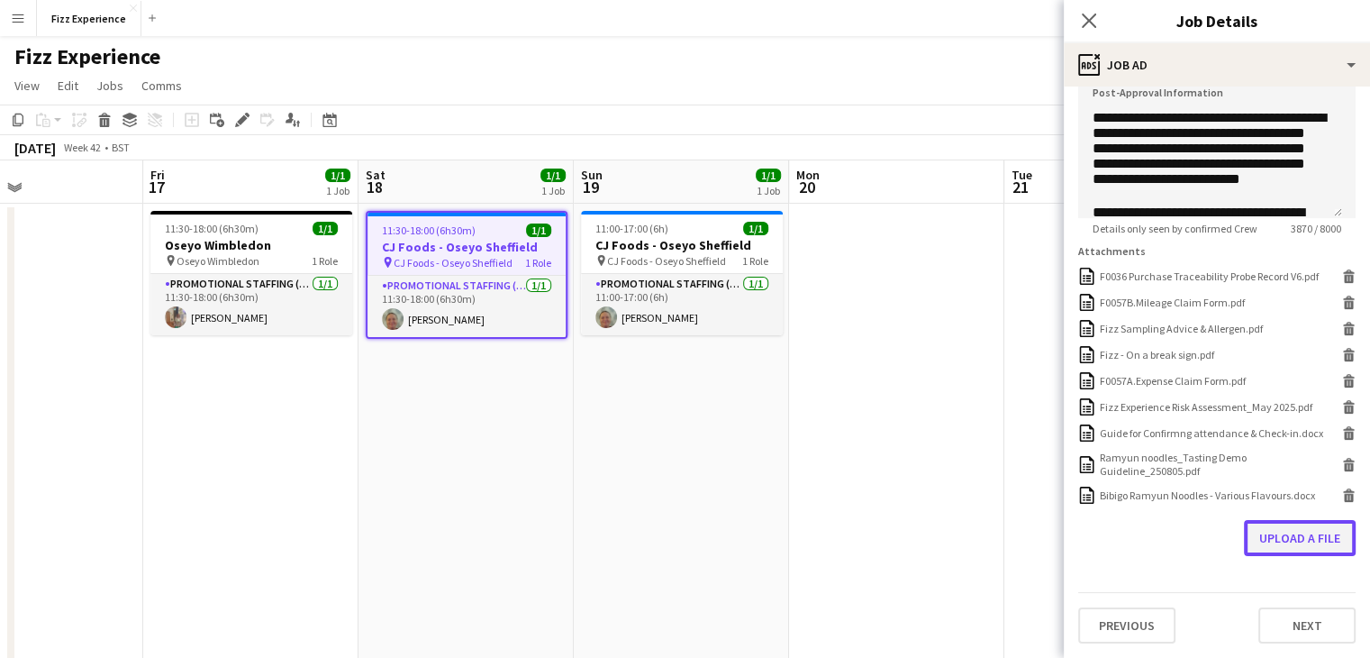
click at [1280, 521] on button "Upload a file" at bounding box center [1300, 538] width 112 height 36
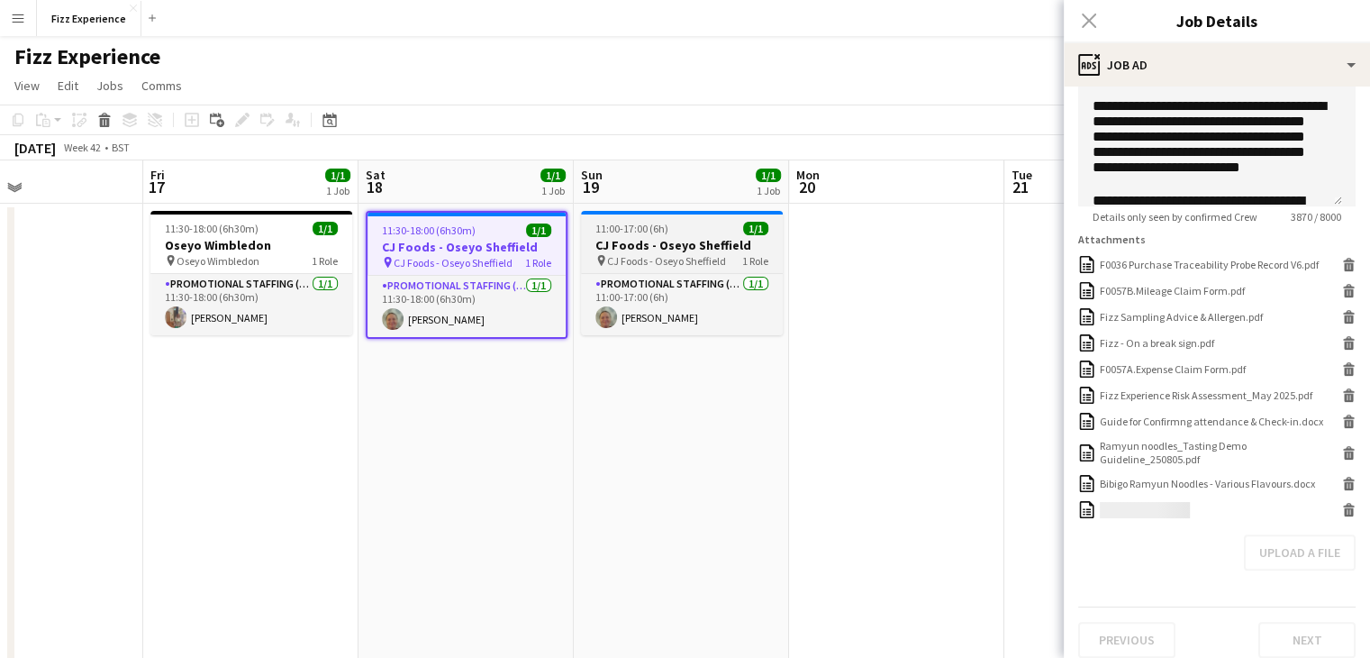
click at [716, 249] on h3 "CJ Foods - Oseyo Sheffield" at bounding box center [682, 245] width 202 height 16
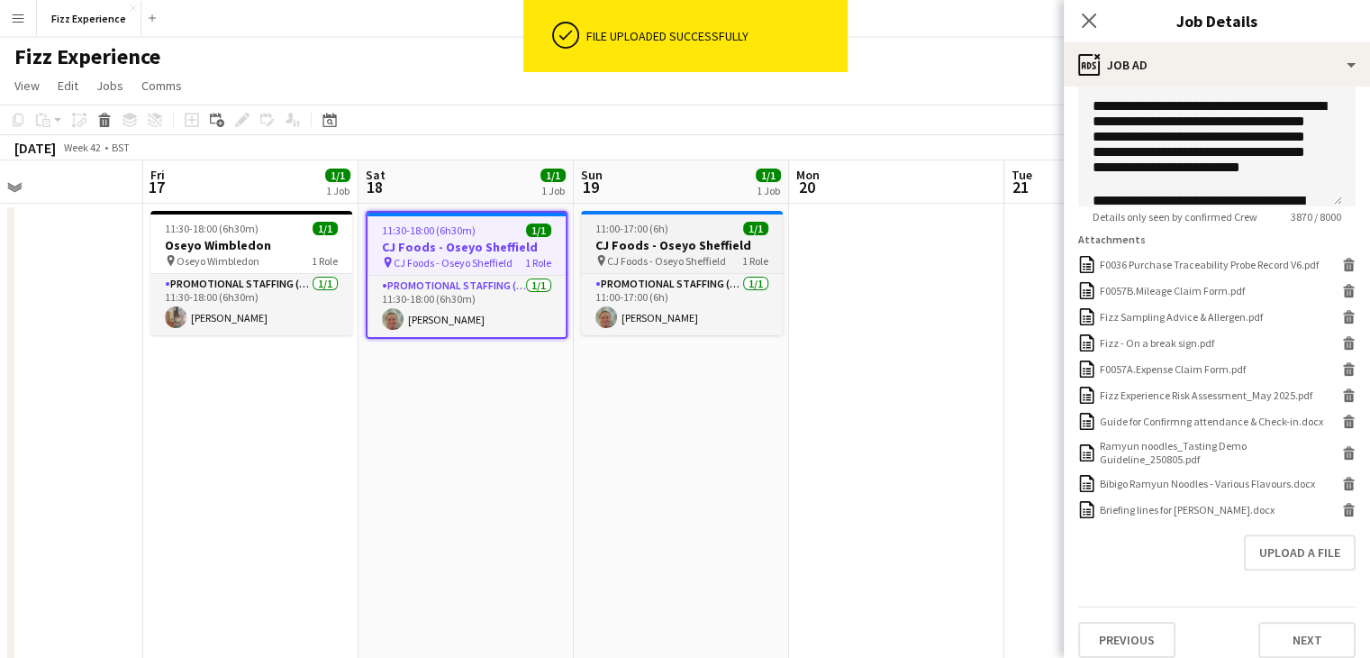
click at [694, 231] on div "11:00-17:00 (6h) 1/1" at bounding box center [682, 229] width 202 height 14
type input "**********"
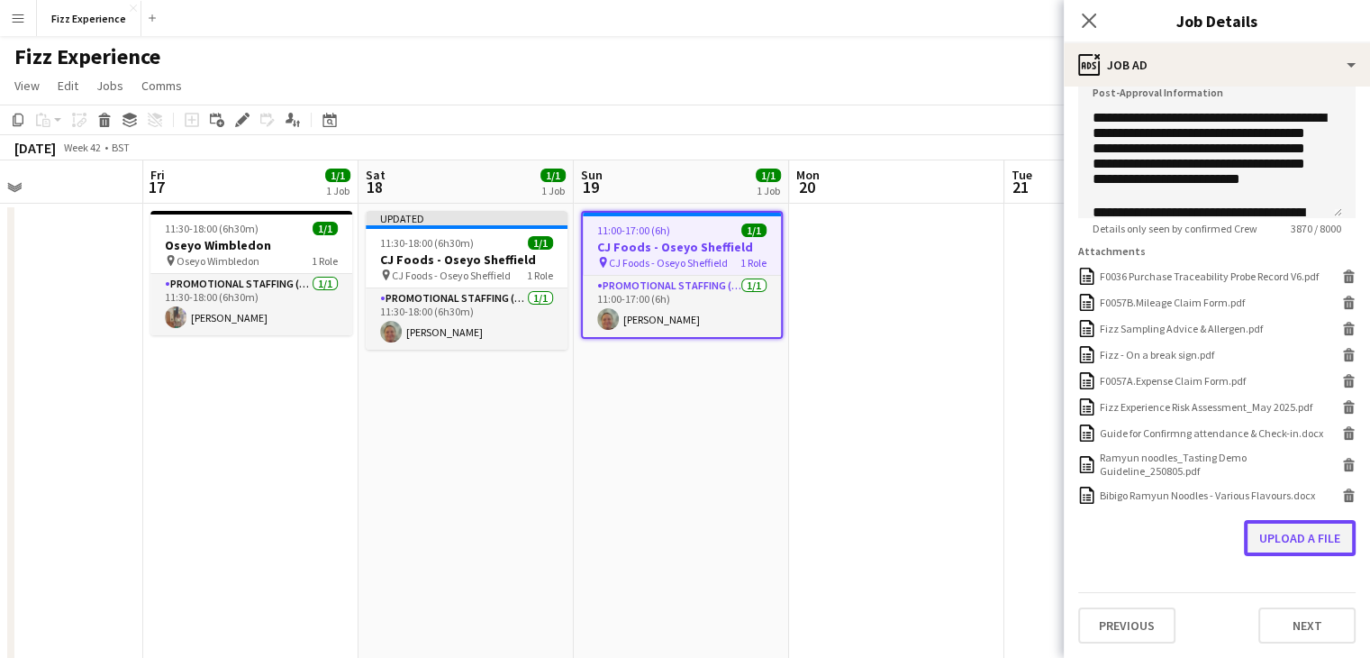
click at [1266, 540] on button "Upload a file" at bounding box center [1300, 538] width 112 height 36
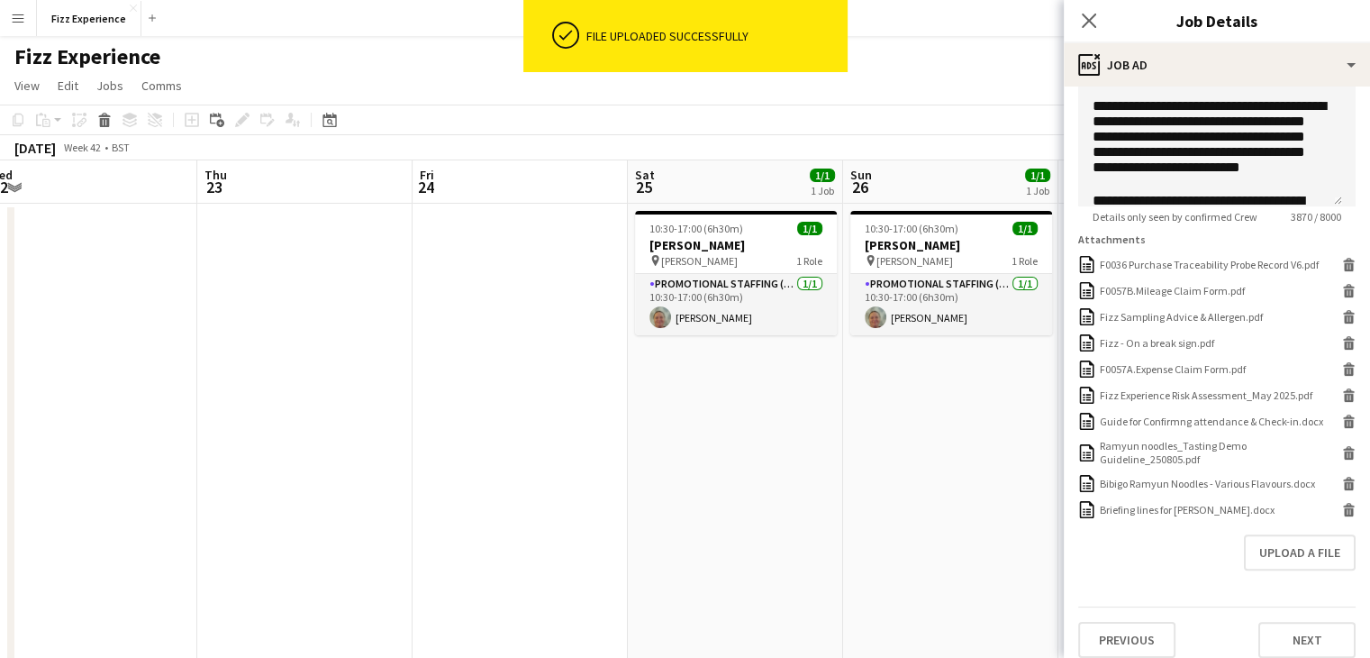
scroll to position [0, 450]
click at [835, 483] on app-date-cell "10:30-17:00 (6h30m) 1/1 [PERSON_NAME] pin [PERSON_NAME] 1 Role Promotional Staf…" at bounding box center [734, 570] width 215 height 733
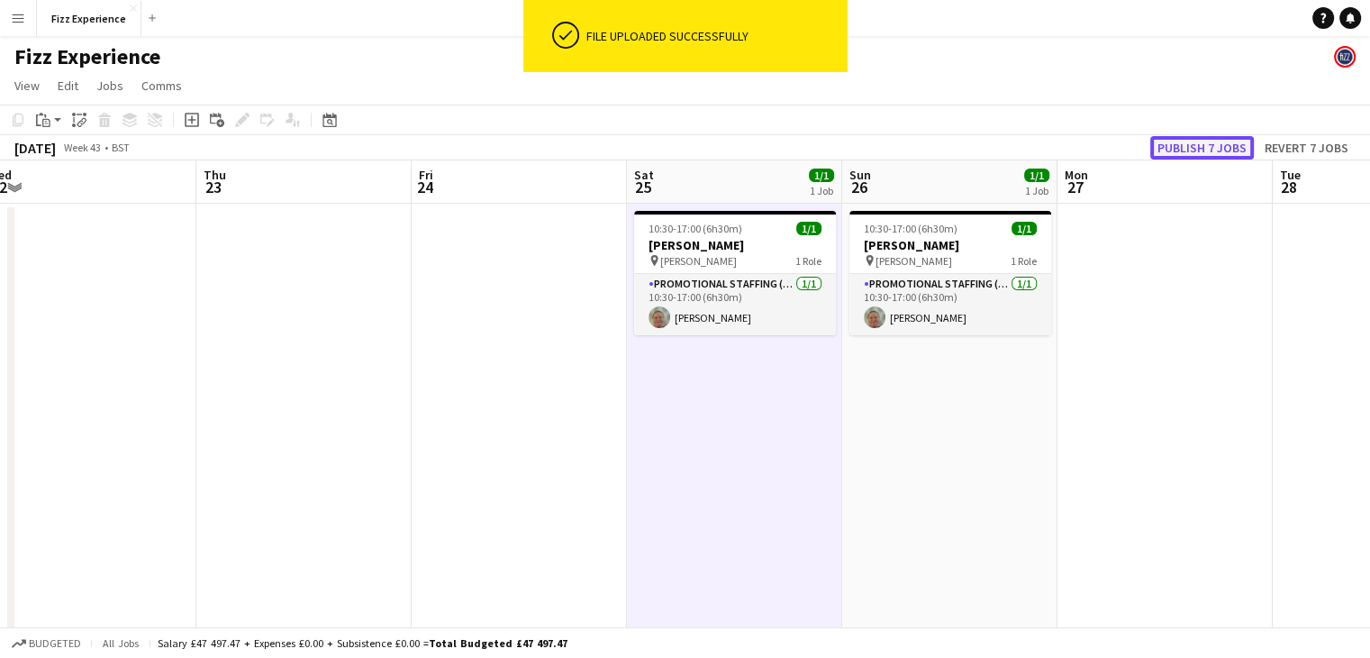
click at [1195, 138] on button "Publish 7 jobs" at bounding box center [1202, 147] width 104 height 23
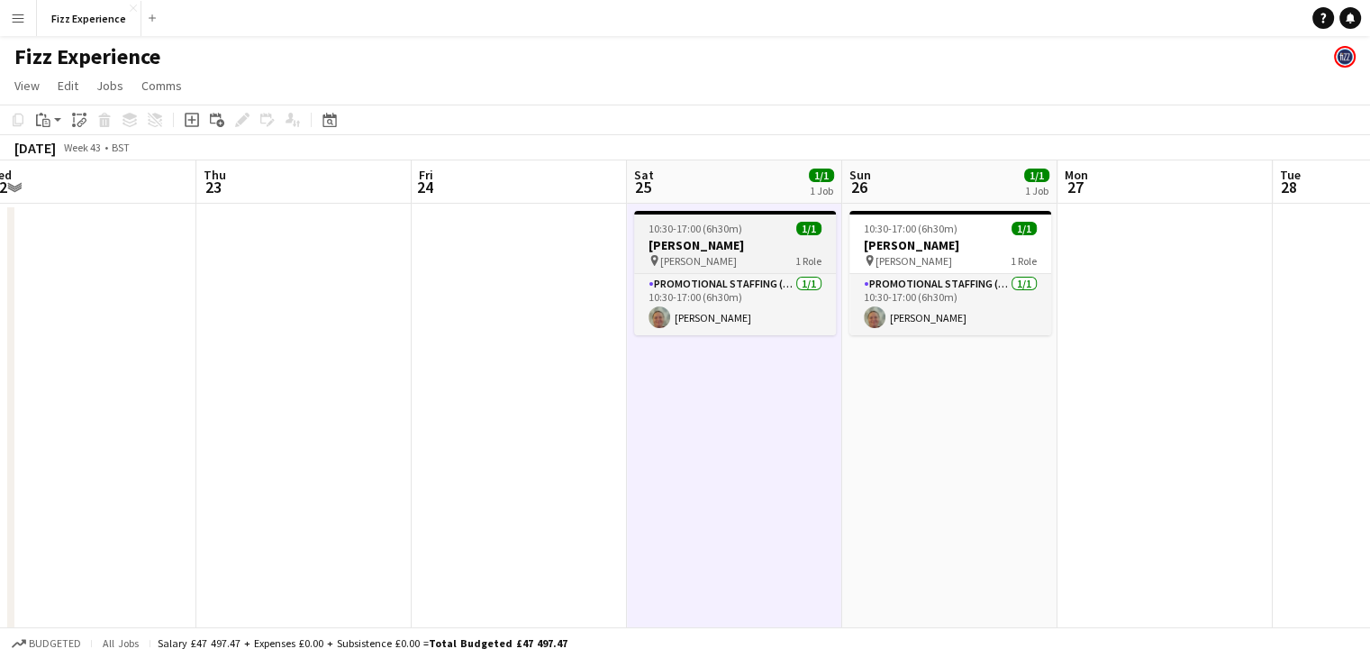
click at [728, 240] on h3 "[PERSON_NAME]" at bounding box center [735, 245] width 202 height 16
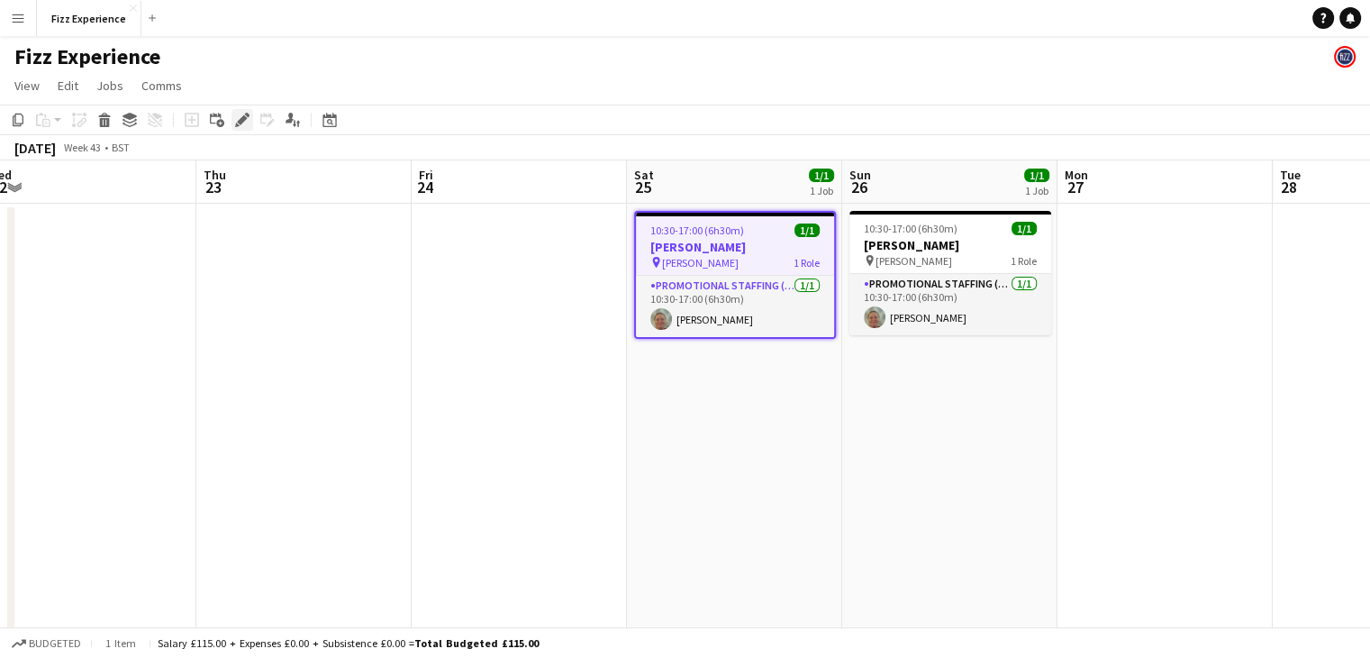
click at [241, 123] on icon at bounding box center [242, 120] width 10 height 10
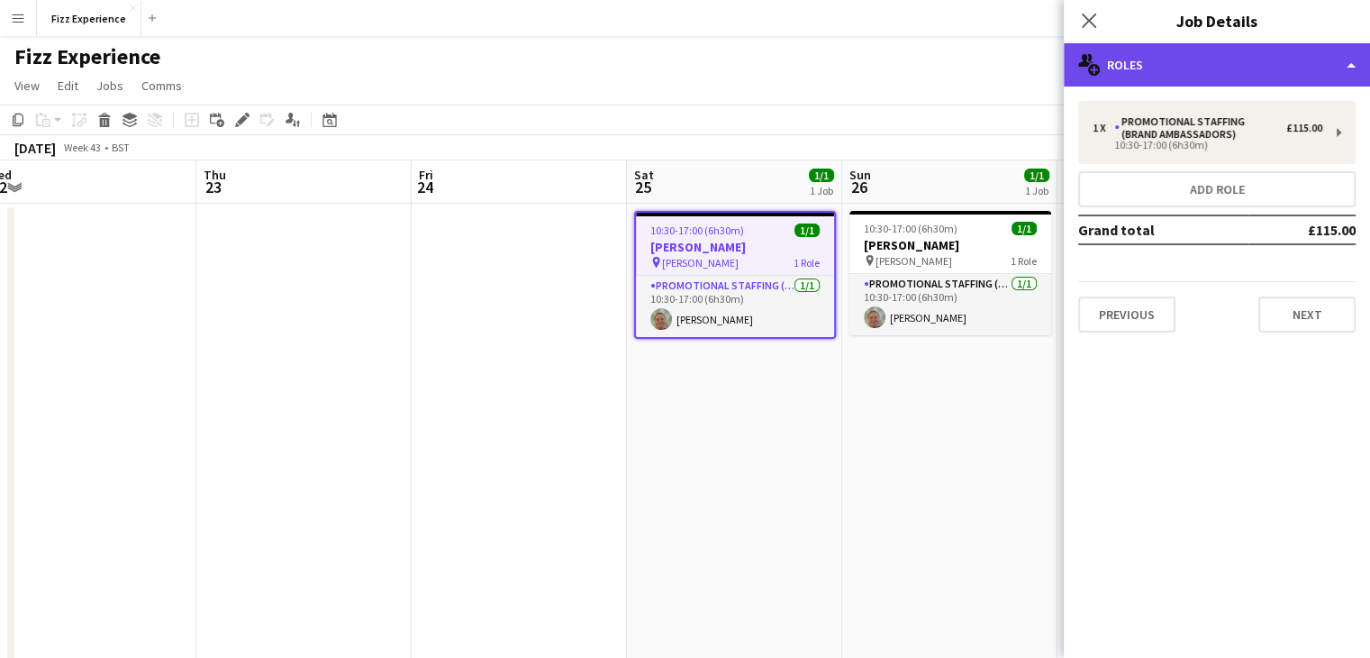
click at [1150, 64] on div "multiple-users-add Roles" at bounding box center [1217, 64] width 306 height 43
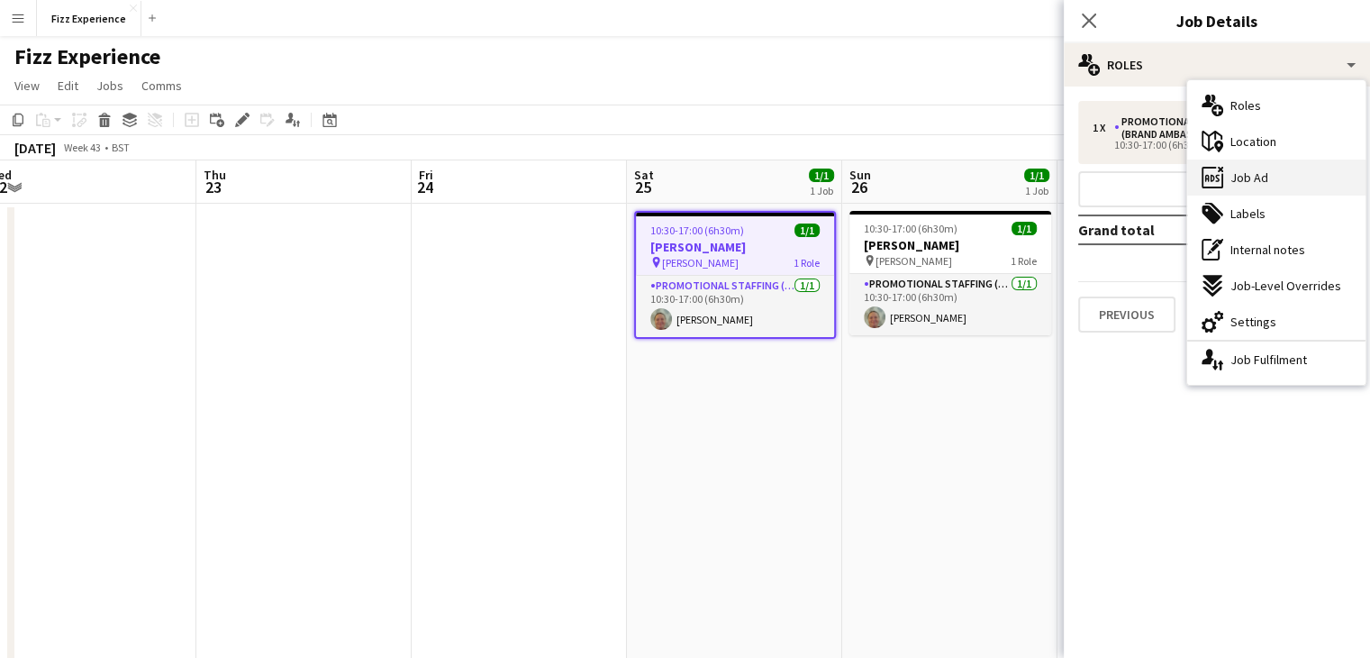
click at [1254, 176] on span "Job Ad" at bounding box center [1250, 177] width 38 height 16
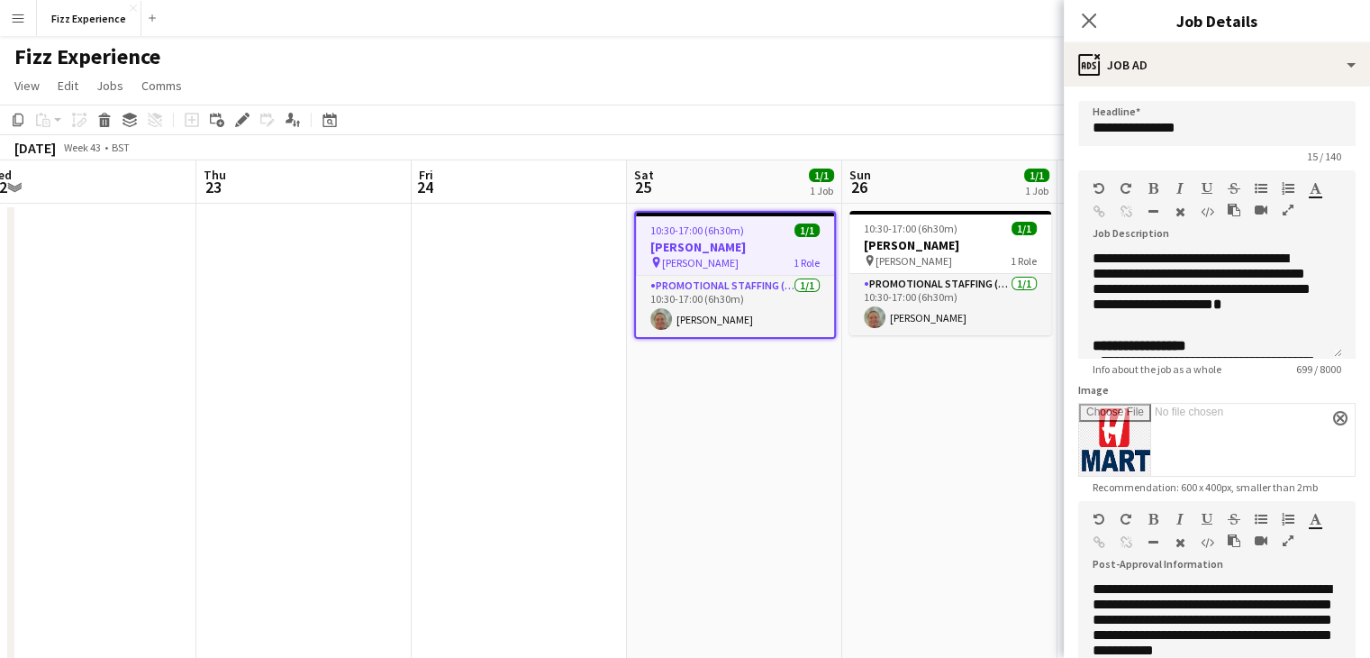
click at [1294, 539] on div at bounding box center [1268, 544] width 81 height 22
click at [1290, 539] on icon "button" at bounding box center [1288, 540] width 11 height 13
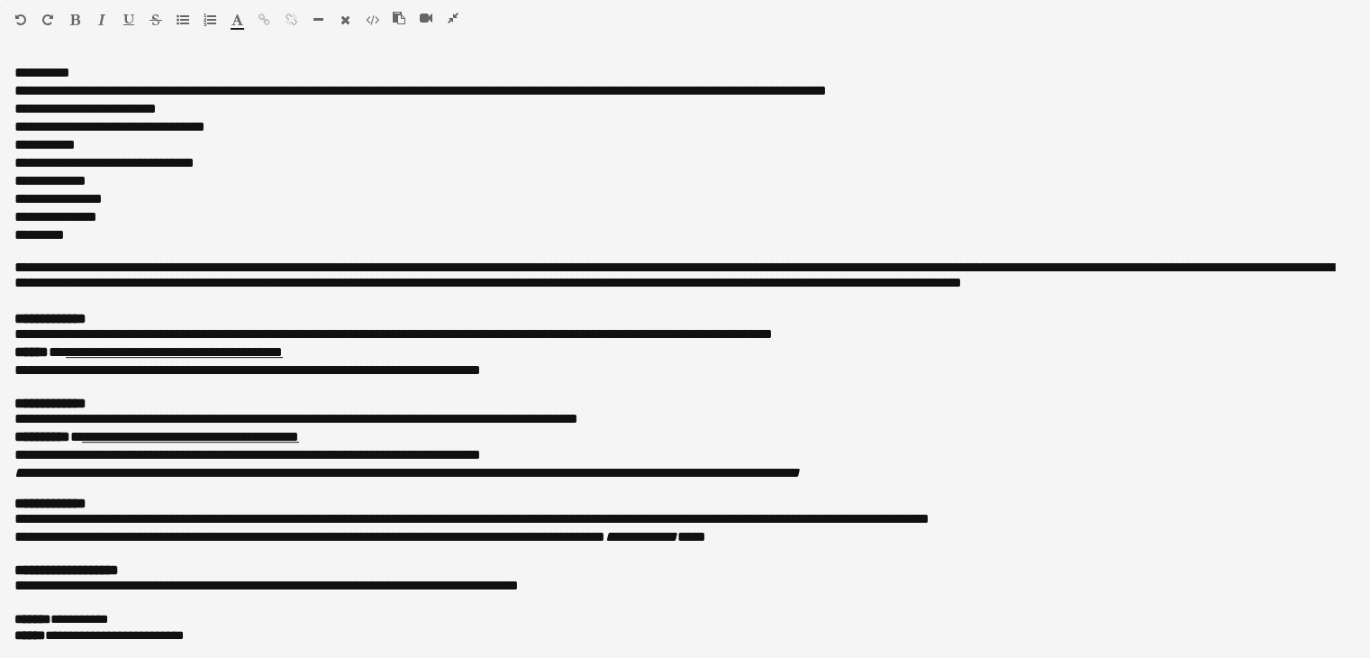
scroll to position [435, 0]
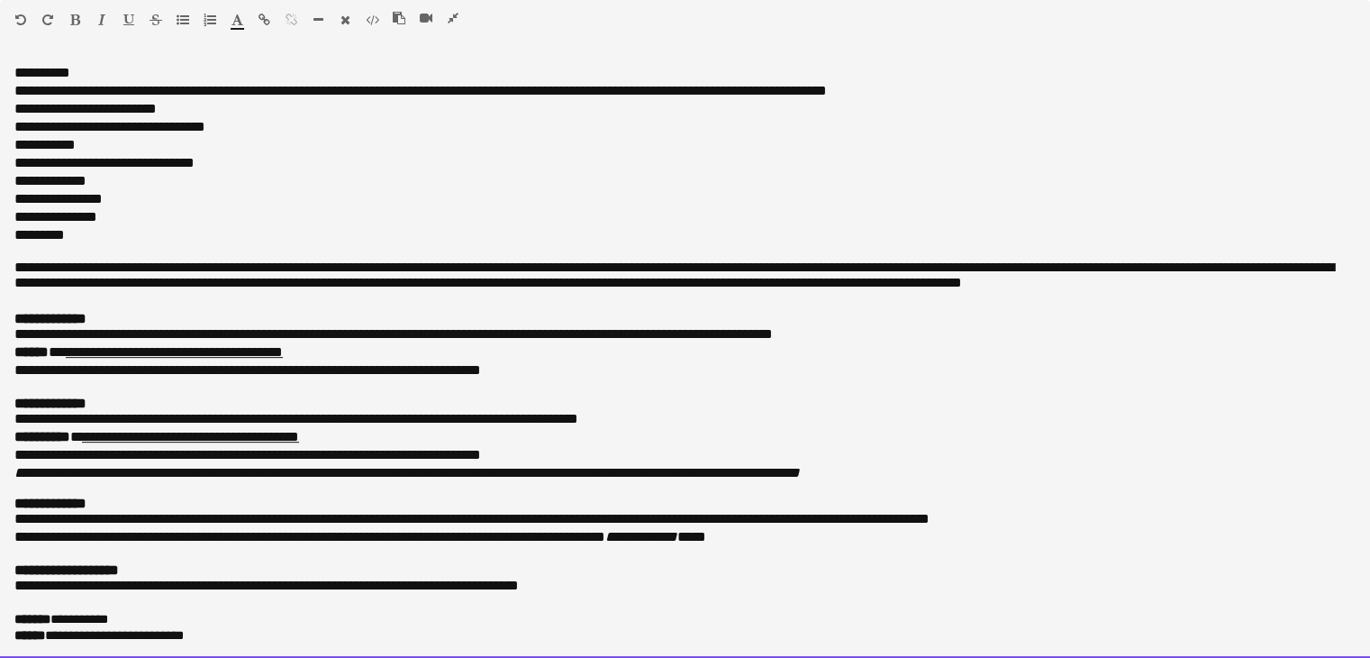
drag, startPoint x: 173, startPoint y: 632, endPoint x: 11, endPoint y: 608, distance: 164.0
click at [11, 608] on div "**********" at bounding box center [685, 358] width 1370 height 599
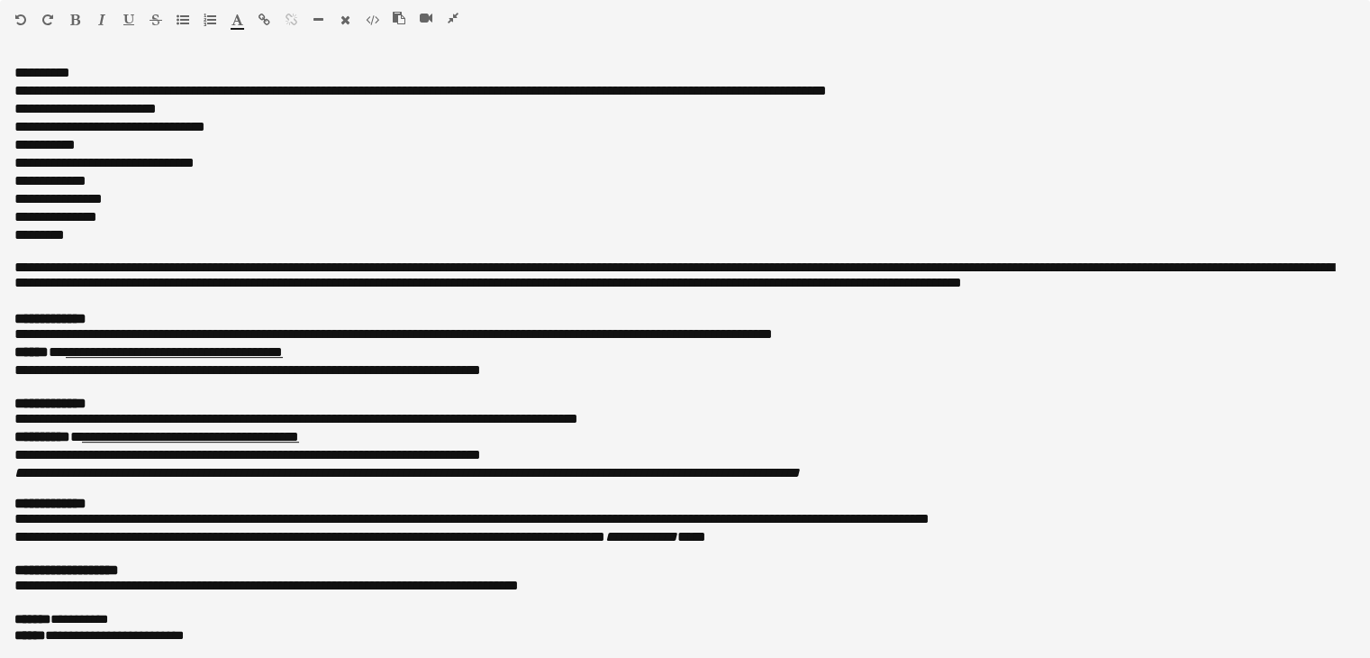
click at [454, 20] on icon "button" at bounding box center [453, 18] width 11 height 13
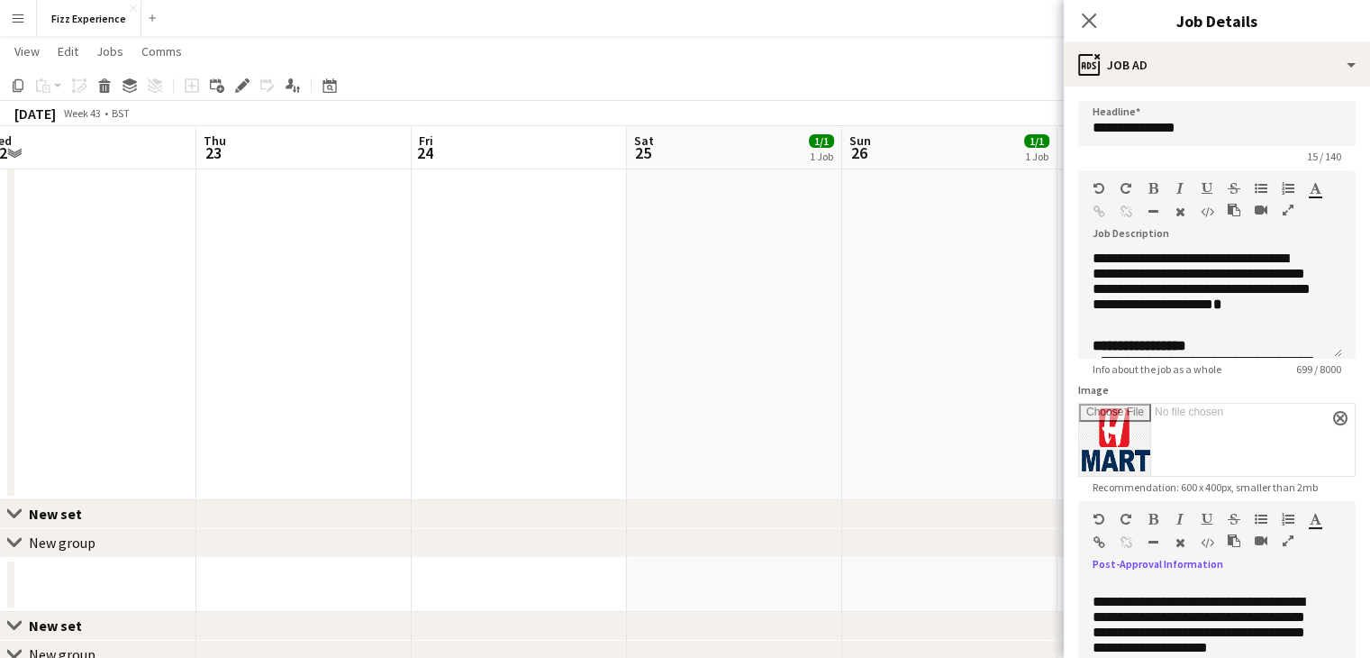
click at [498, 361] on app-date-cell at bounding box center [519, 133] width 215 height 733
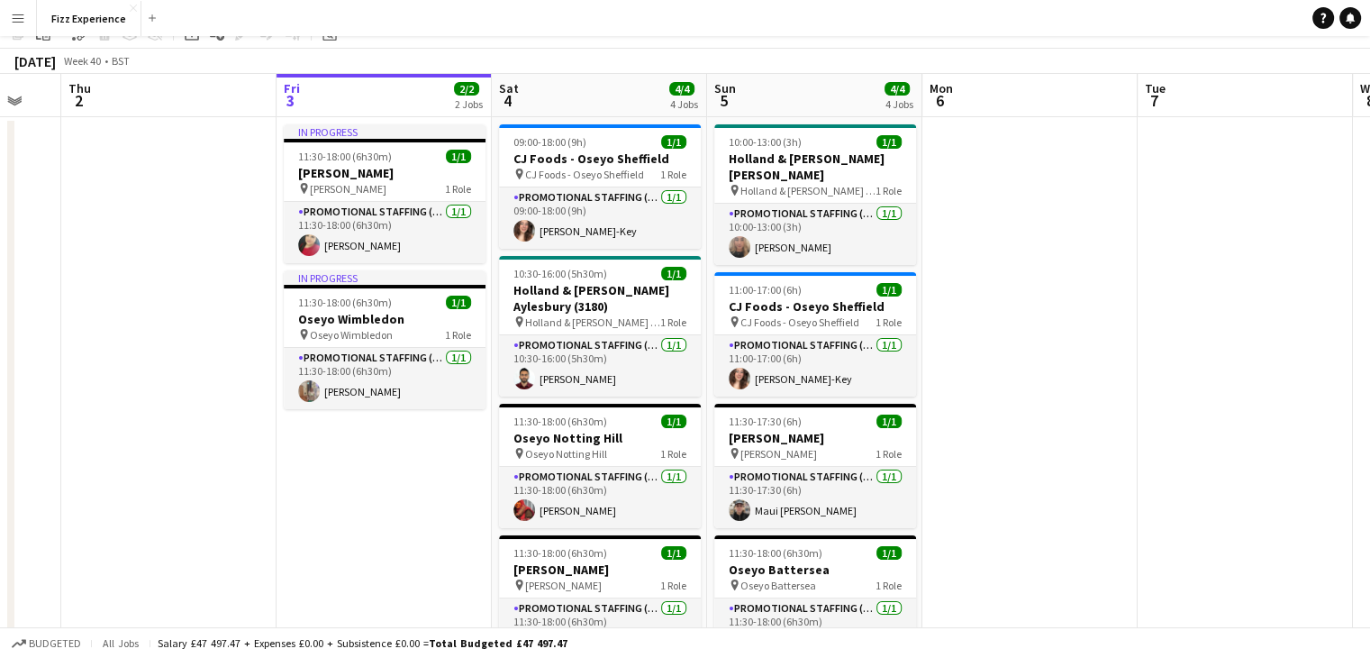
scroll to position [0, 0]
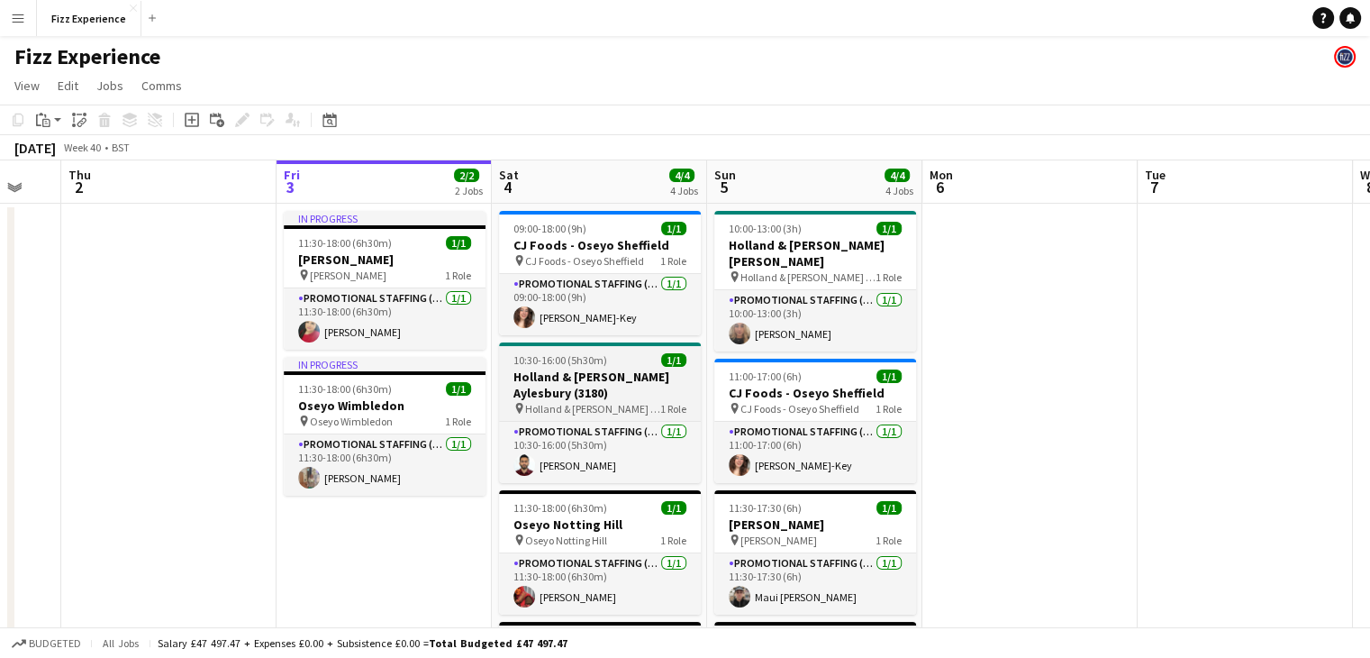
click at [645, 375] on h3 "Holland & [PERSON_NAME] Aylesbury (3180)" at bounding box center [600, 384] width 202 height 32
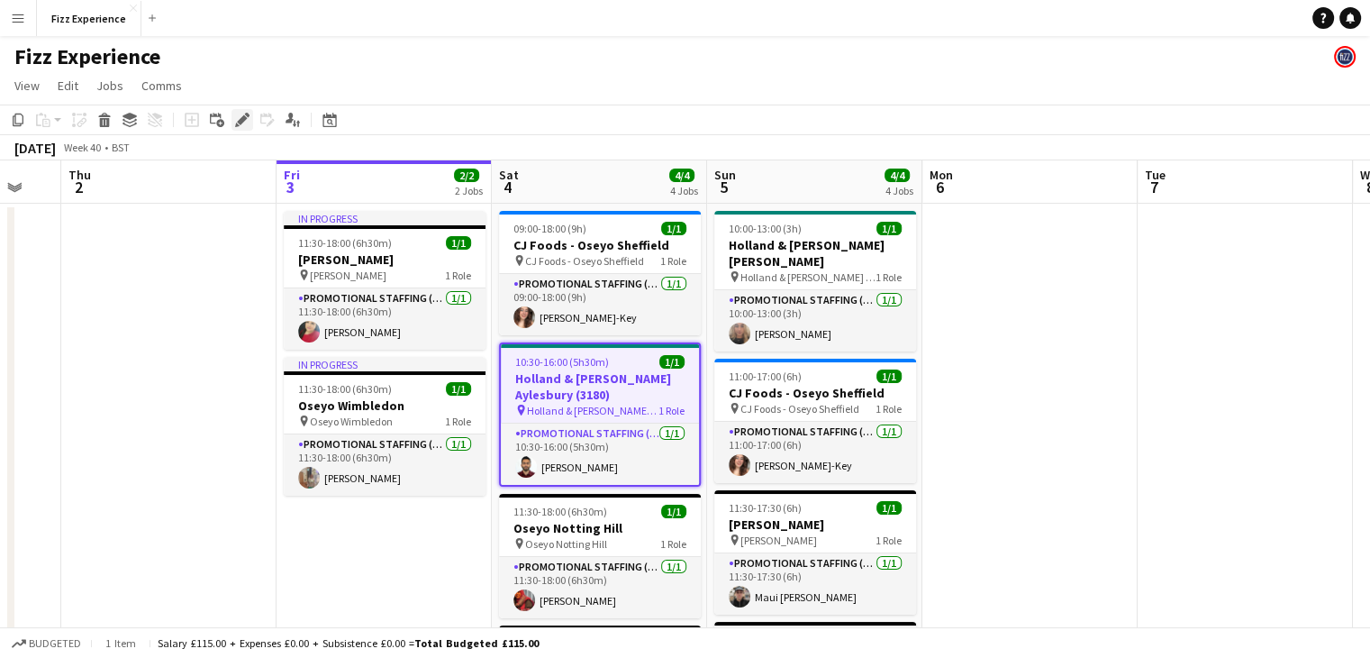
click at [245, 114] on icon at bounding box center [247, 115] width 5 height 5
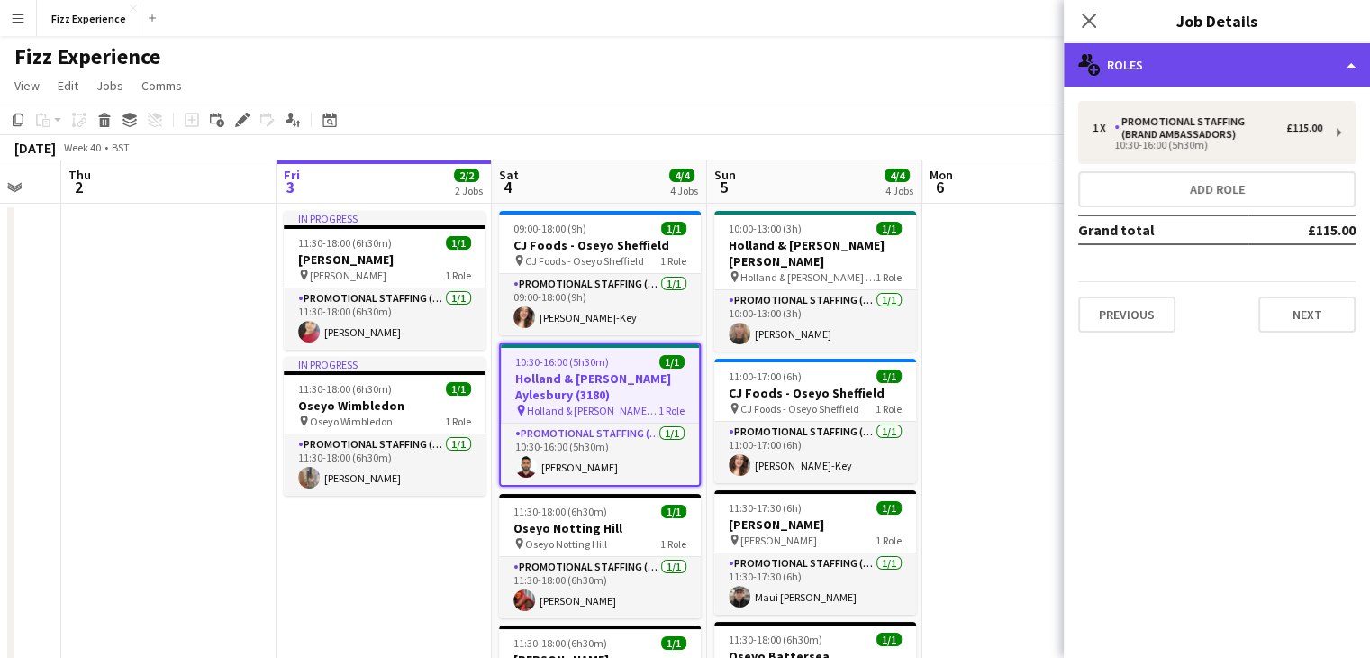
click at [1196, 70] on div "multiple-users-add Roles" at bounding box center [1217, 64] width 306 height 43
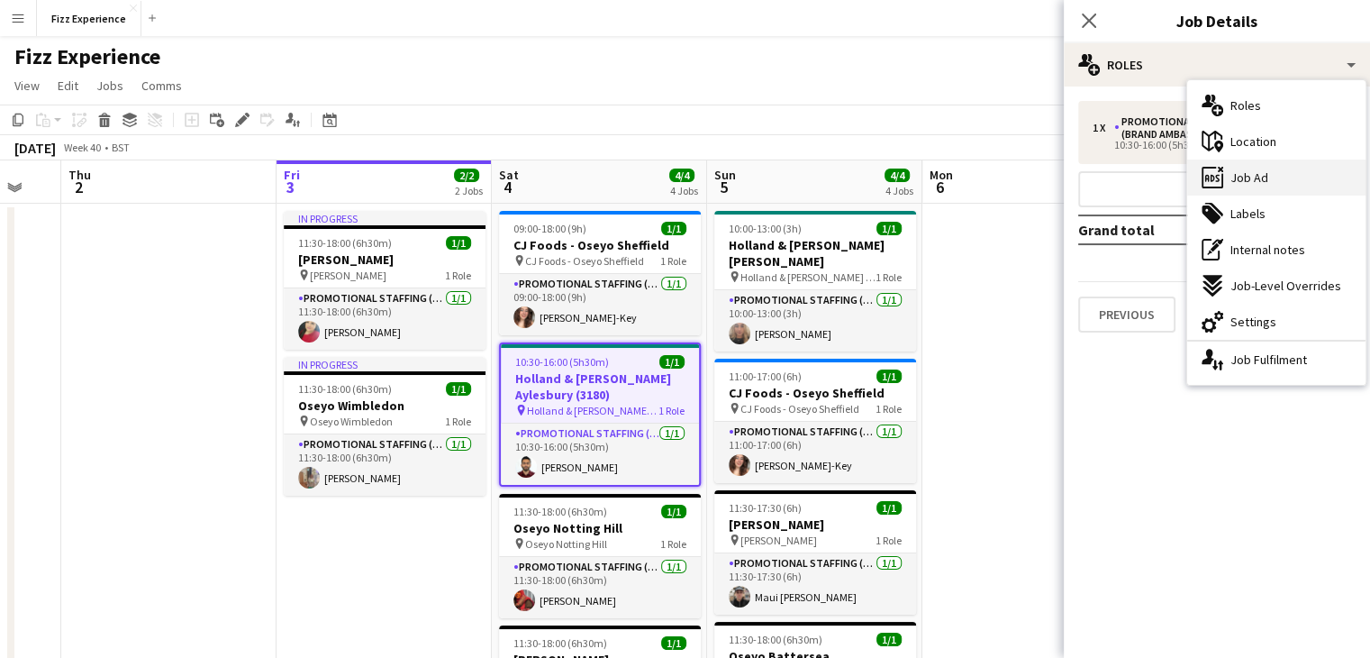
click at [1232, 177] on span "Job Ad" at bounding box center [1250, 177] width 38 height 16
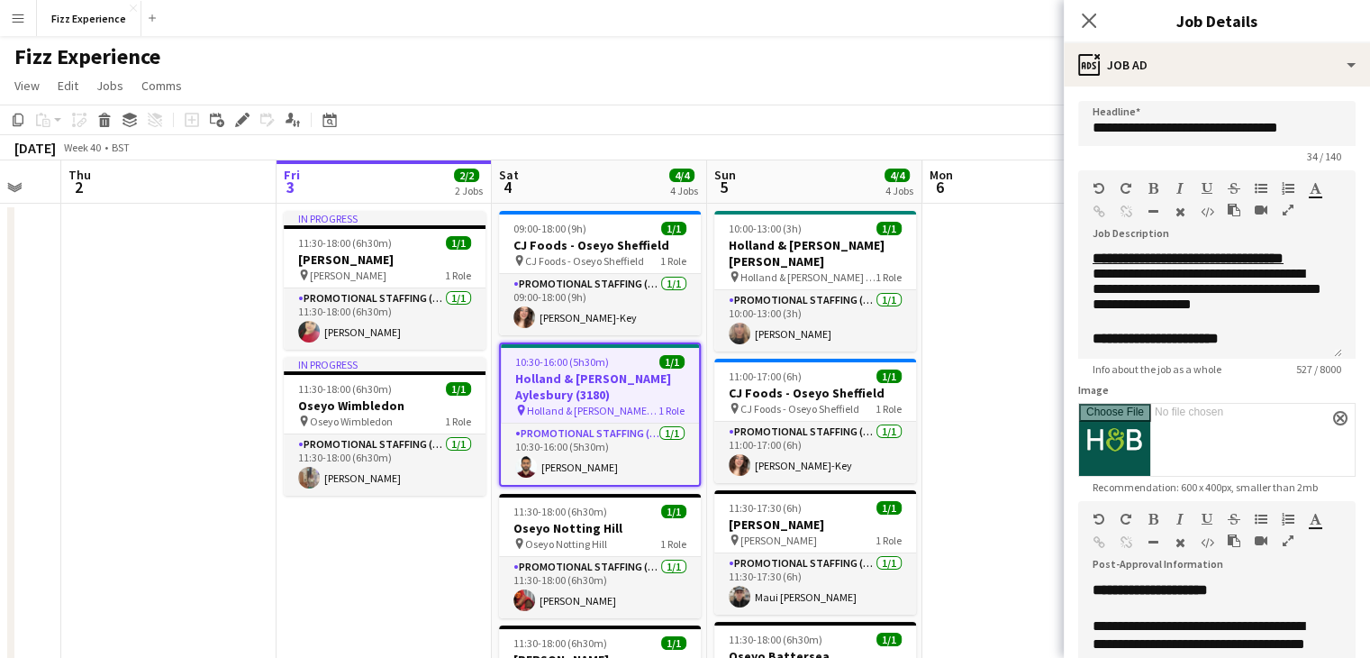
scroll to position [342, 0]
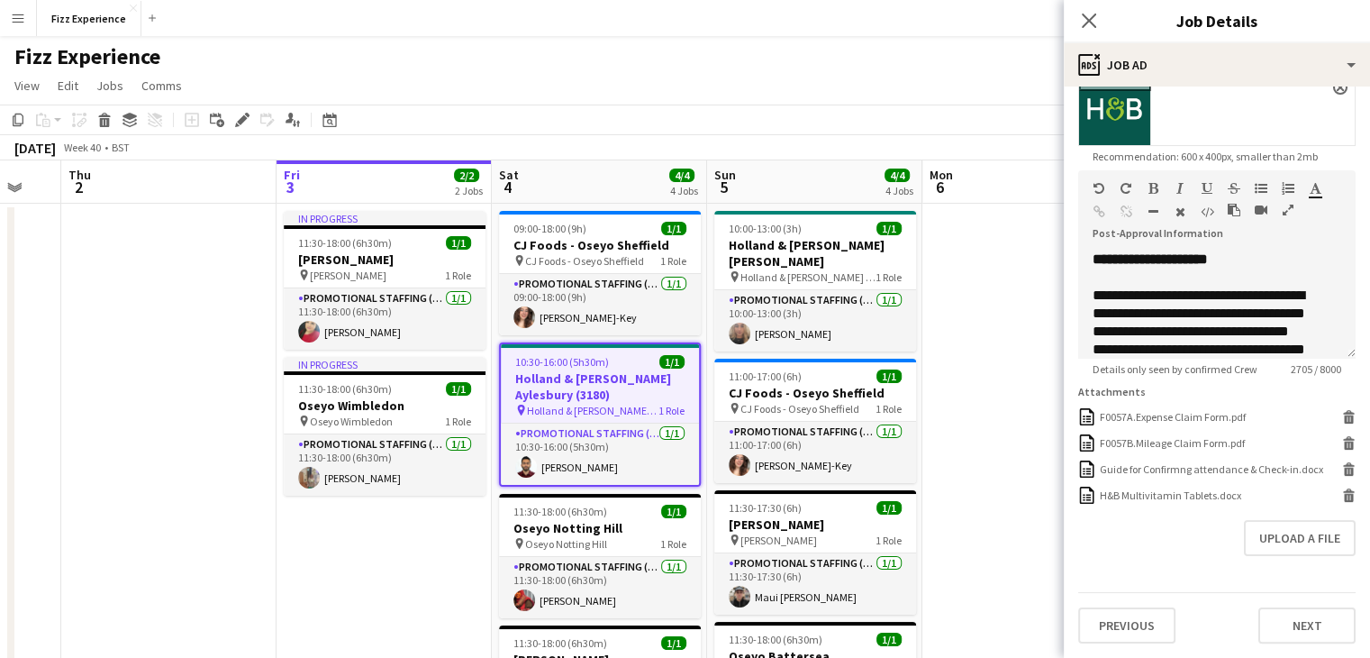
click at [1287, 204] on icon "button" at bounding box center [1288, 210] width 11 height 13
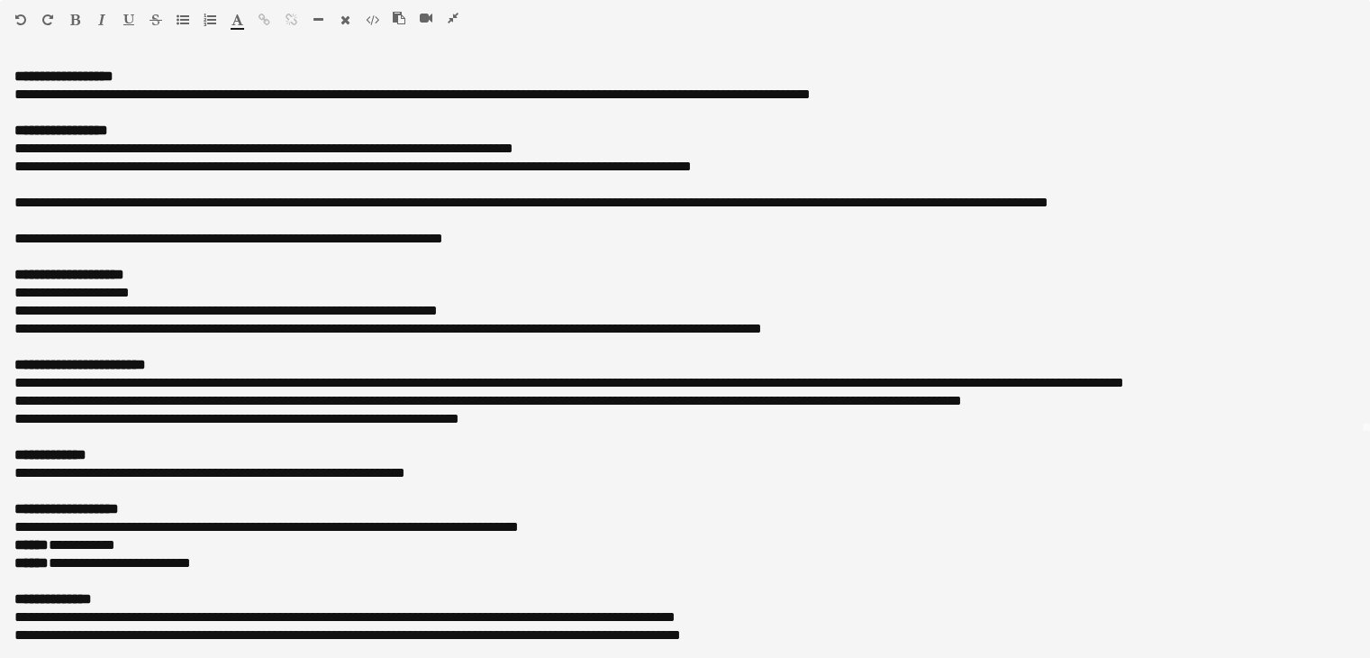
scroll to position [297, 0]
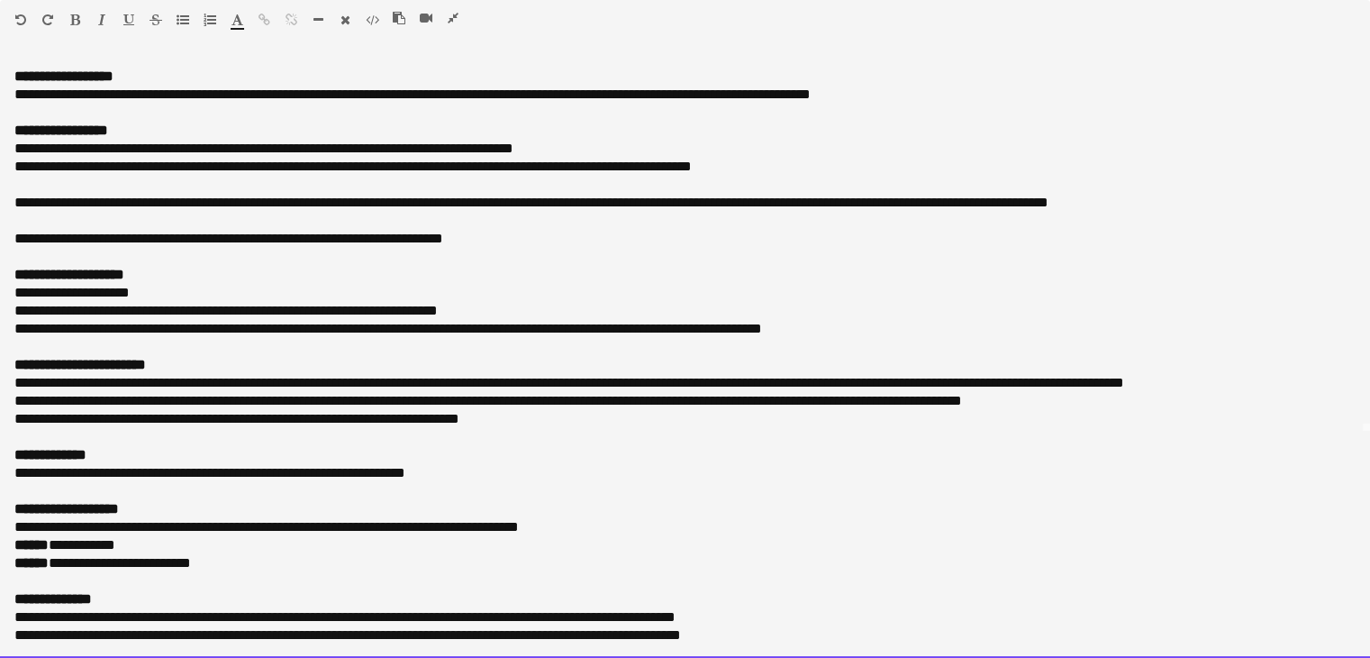
click at [476, 446] on p "**********" at bounding box center [684, 455] width 1341 height 18
click at [184, 376] on p "**********" at bounding box center [678, 383] width 1328 height 18
drag, startPoint x: 207, startPoint y: 567, endPoint x: 14, endPoint y: 509, distance: 201.2
click at [14, 509] on div "**********" at bounding box center [685, 358] width 1370 height 599
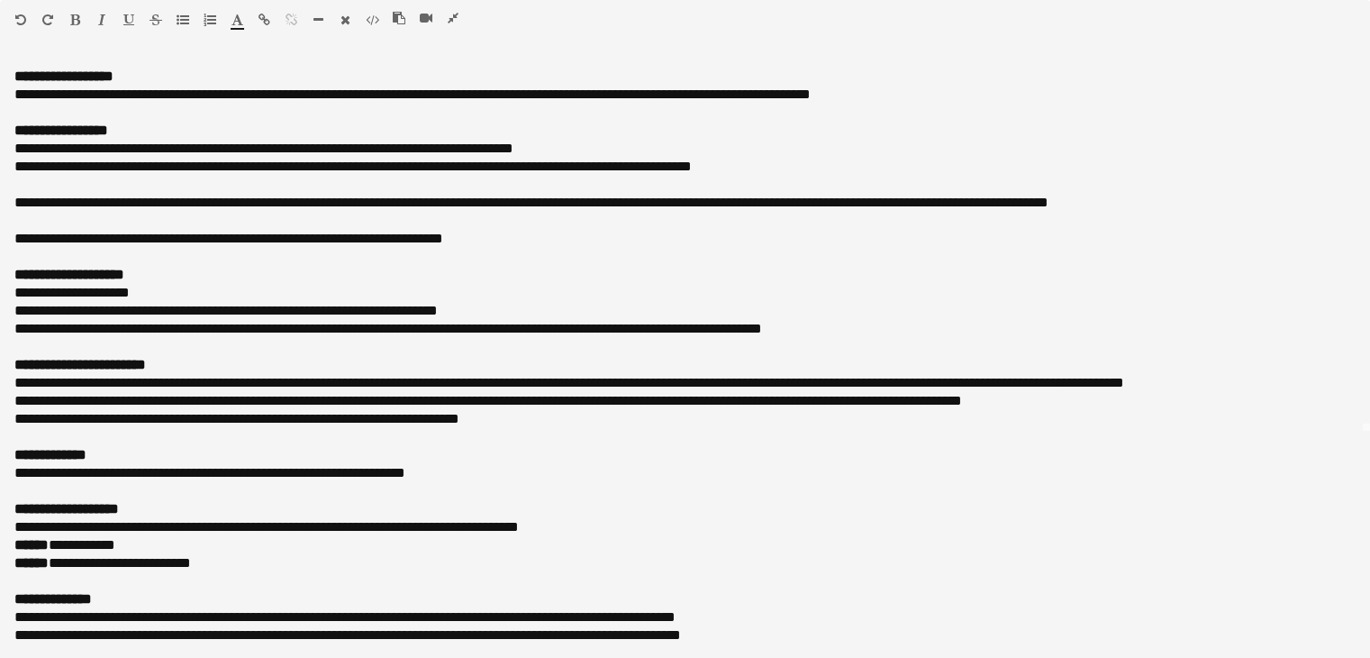
click at [451, 22] on icon "button" at bounding box center [453, 18] width 11 height 13
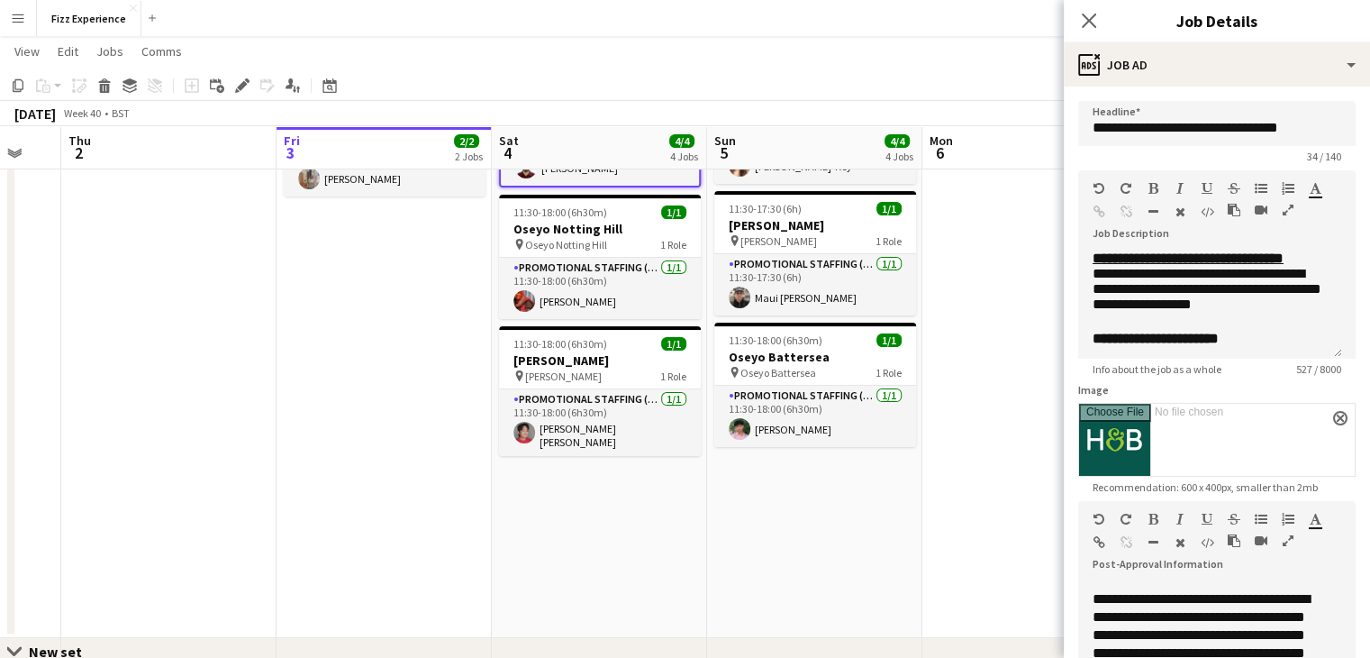
click at [450, 399] on app-date-cell "In progress 11:30-18:00 (6h30m) 1/1 [PERSON_NAME] pin [PERSON_NAME] 1 Role Prom…" at bounding box center [384, 271] width 215 height 733
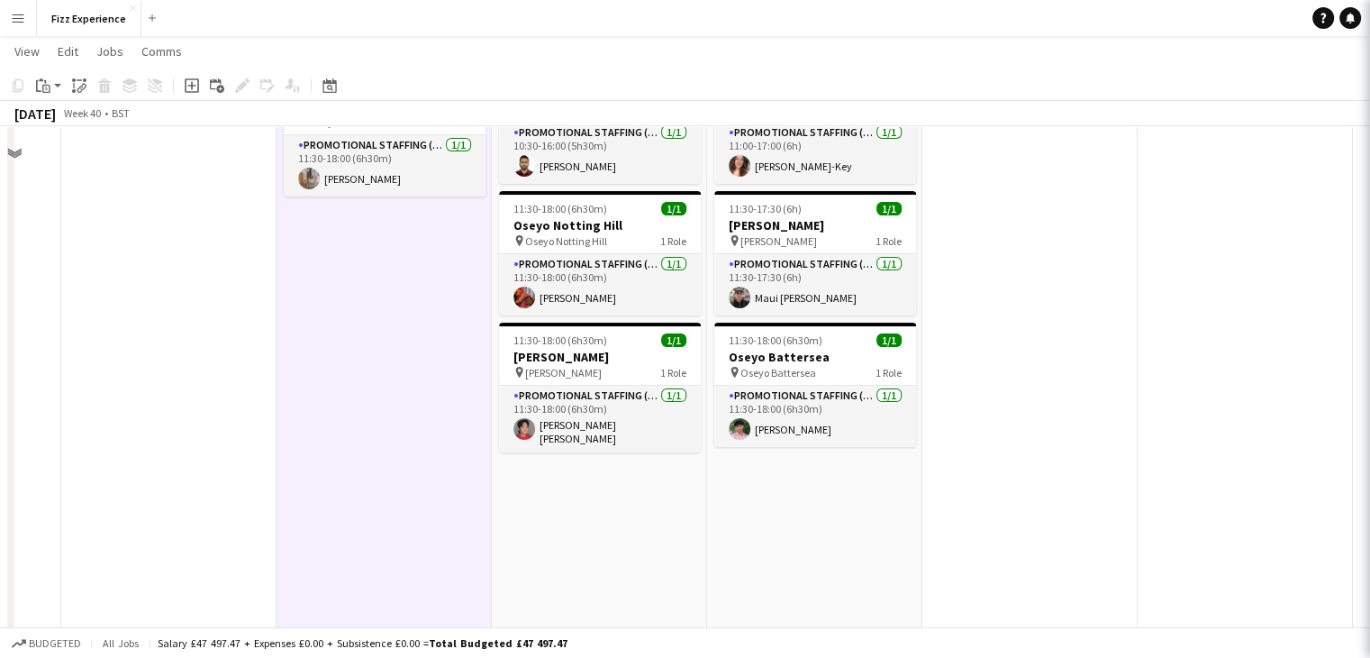
scroll to position [0, 0]
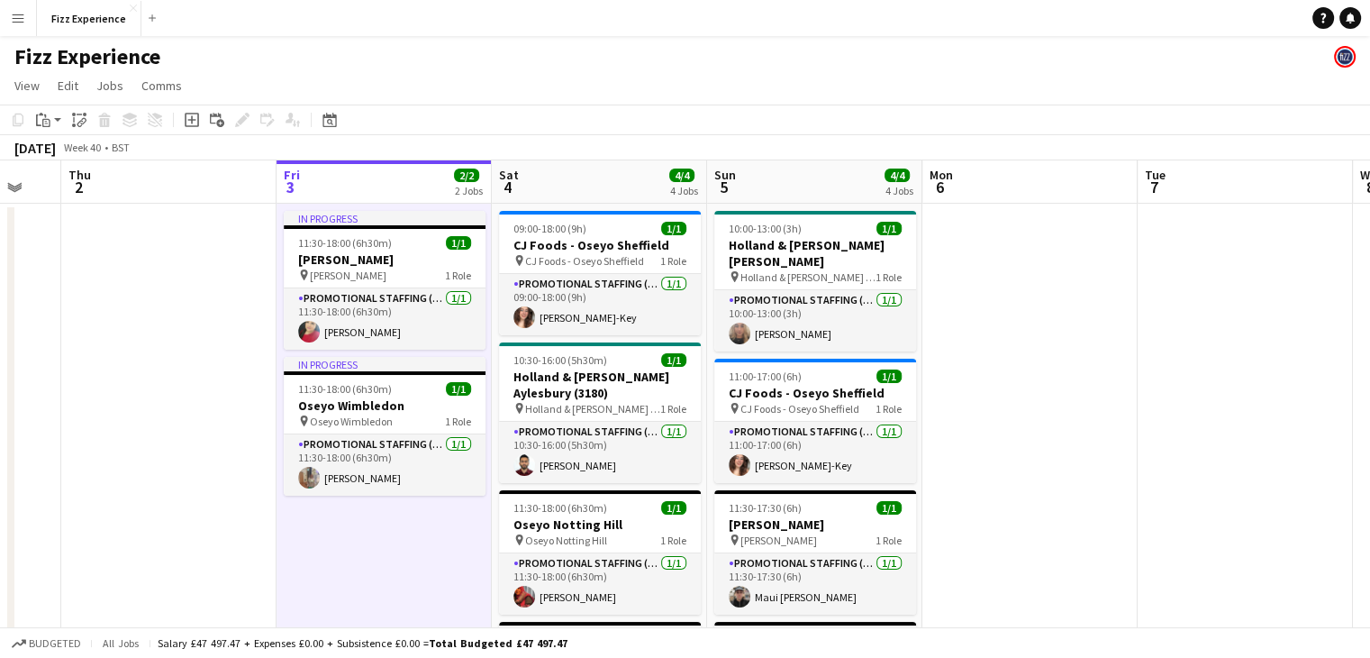
click at [1082, 370] on app-date-cell at bounding box center [1030, 570] width 215 height 733
